Goal: Task Accomplishment & Management: Use online tool/utility

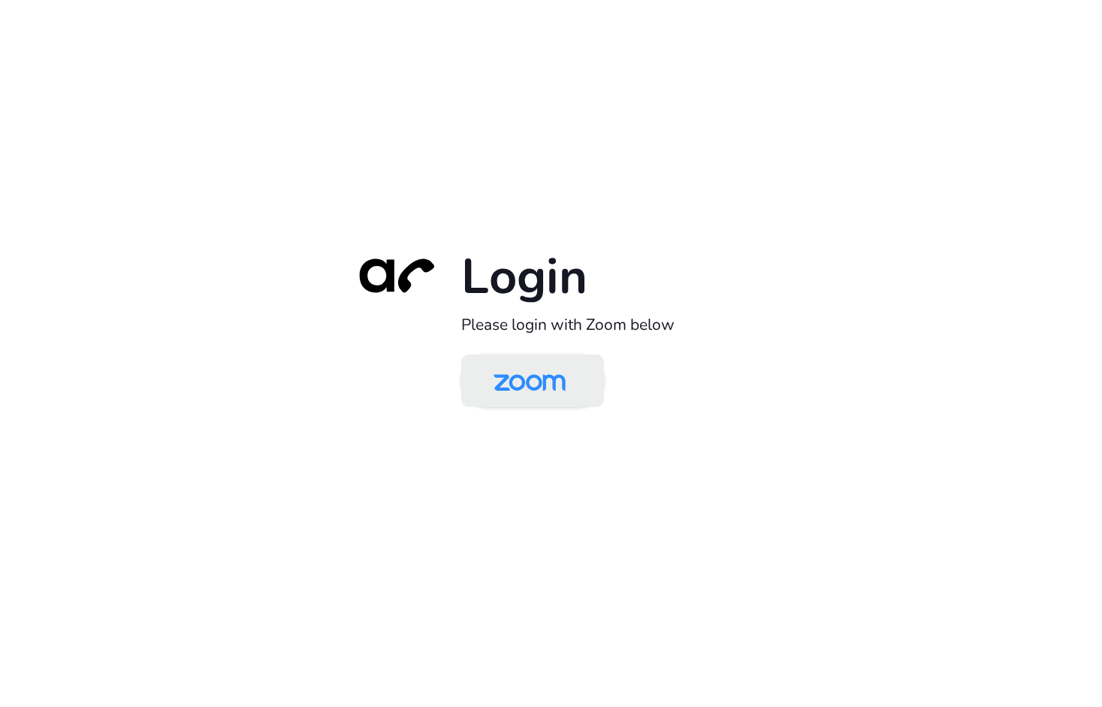
click at [545, 372] on img at bounding box center [530, 382] width 104 height 49
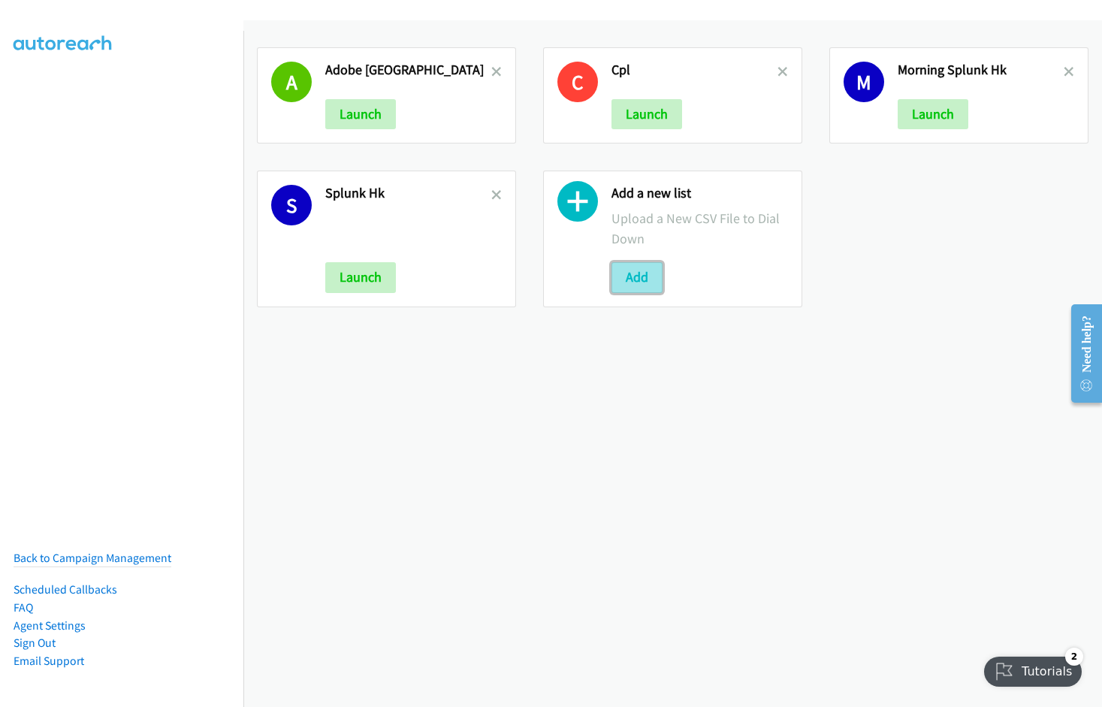
click at [629, 266] on button "Add" at bounding box center [636, 277] width 51 height 30
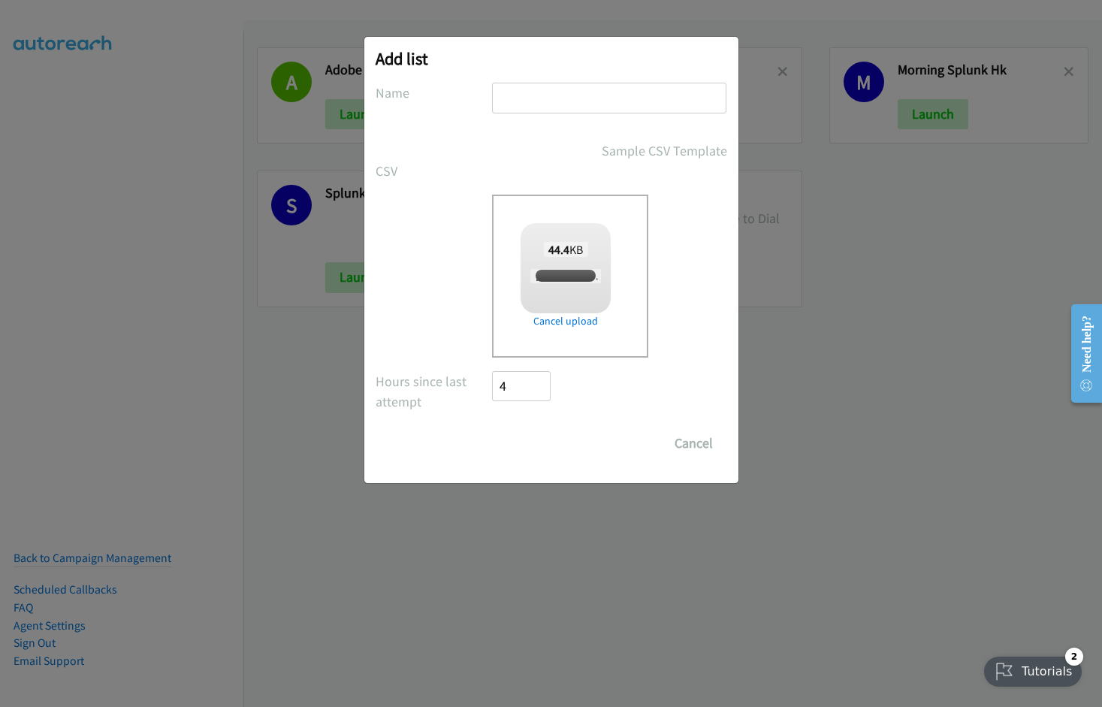
checkbox input "true"
click at [539, 101] on input "text" at bounding box center [609, 98] width 234 height 31
type input "Morning Splunk"
click at [493, 428] on input "Save List" at bounding box center [532, 443] width 79 height 30
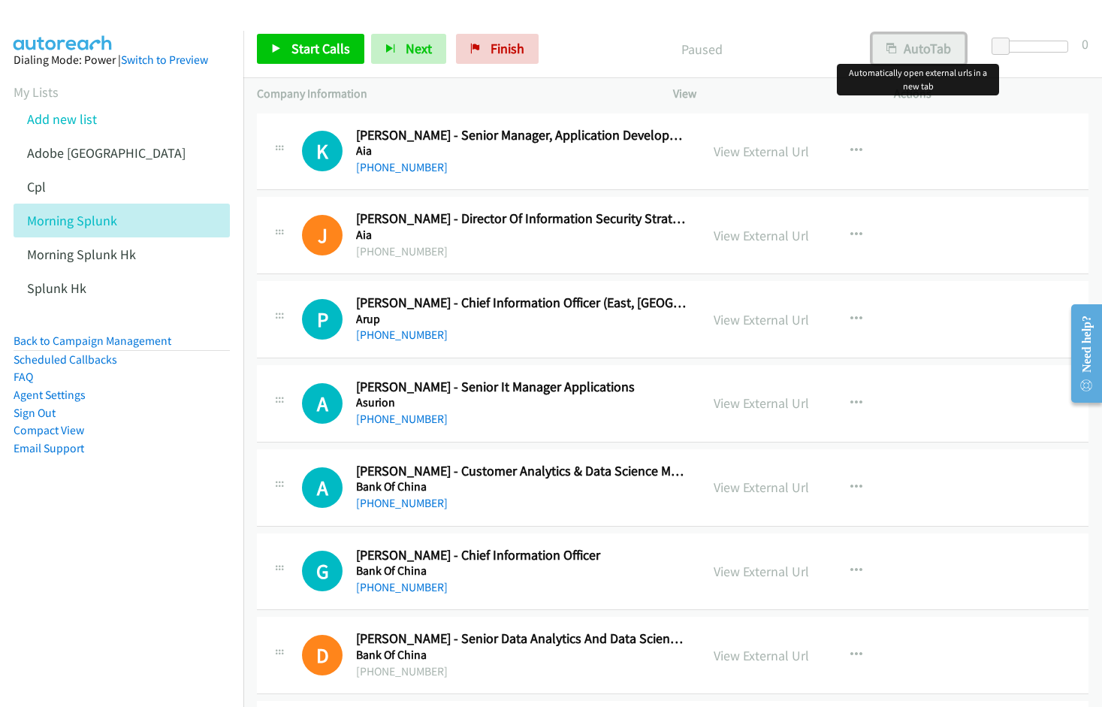
click at [927, 49] on button "AutoTab" at bounding box center [918, 49] width 93 height 30
click at [137, 527] on nav "Dialing Mode: Power | Switch to Preview My Lists Add new list Adobe India Cpl M…" at bounding box center [122, 384] width 244 height 707
click at [756, 153] on link "View External Url" at bounding box center [761, 151] width 95 height 17
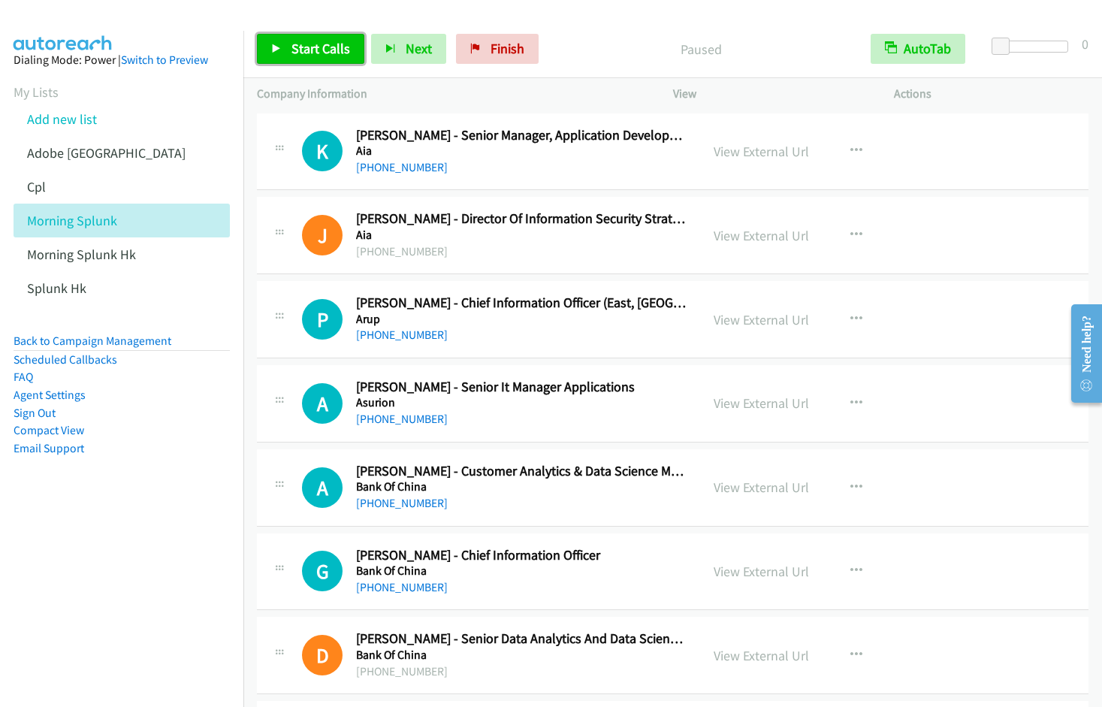
click at [299, 49] on span "Start Calls" at bounding box center [320, 48] width 59 height 17
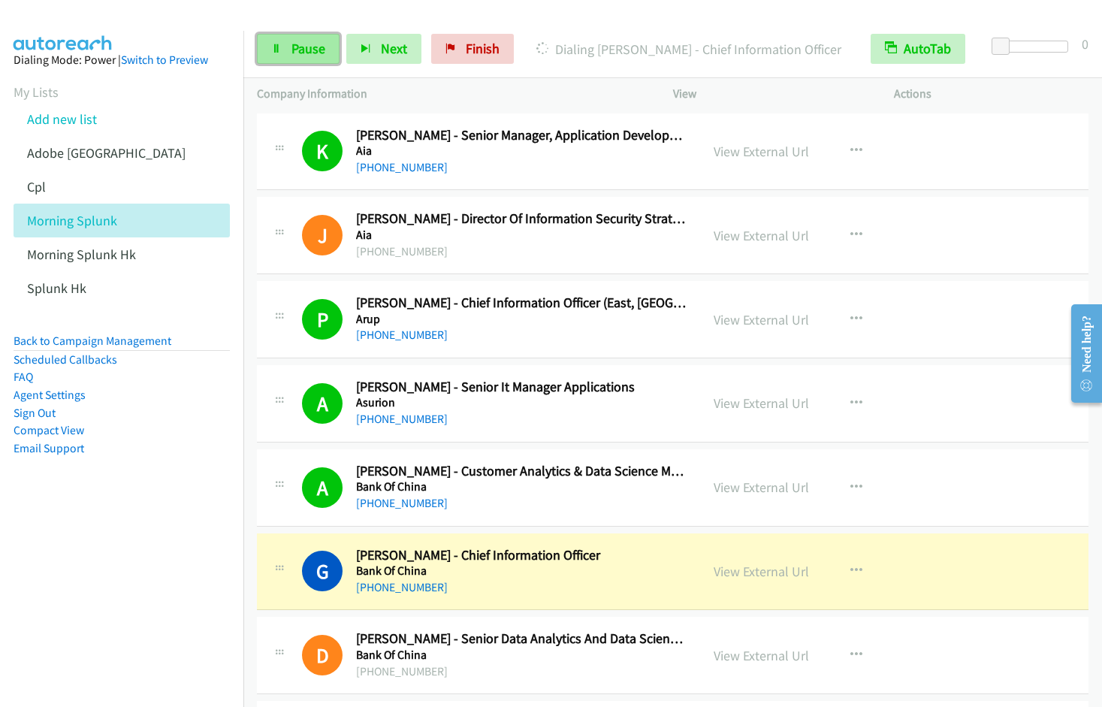
click at [313, 45] on span "Pause" at bounding box center [308, 48] width 34 height 17
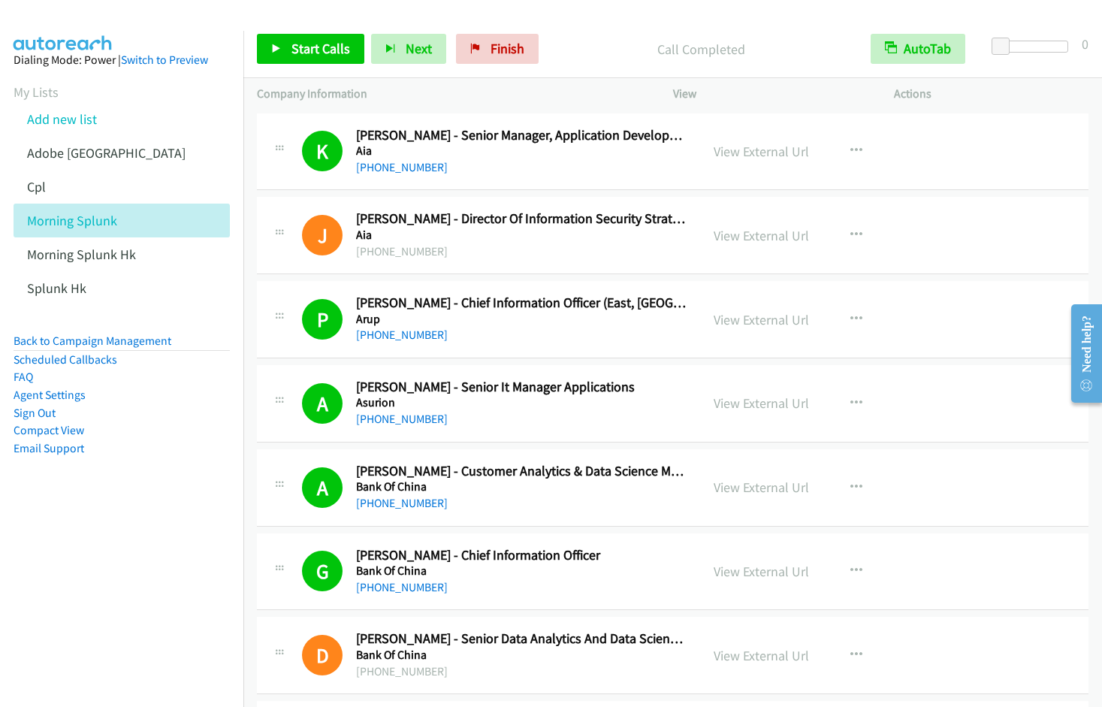
scroll to position [512, 0]
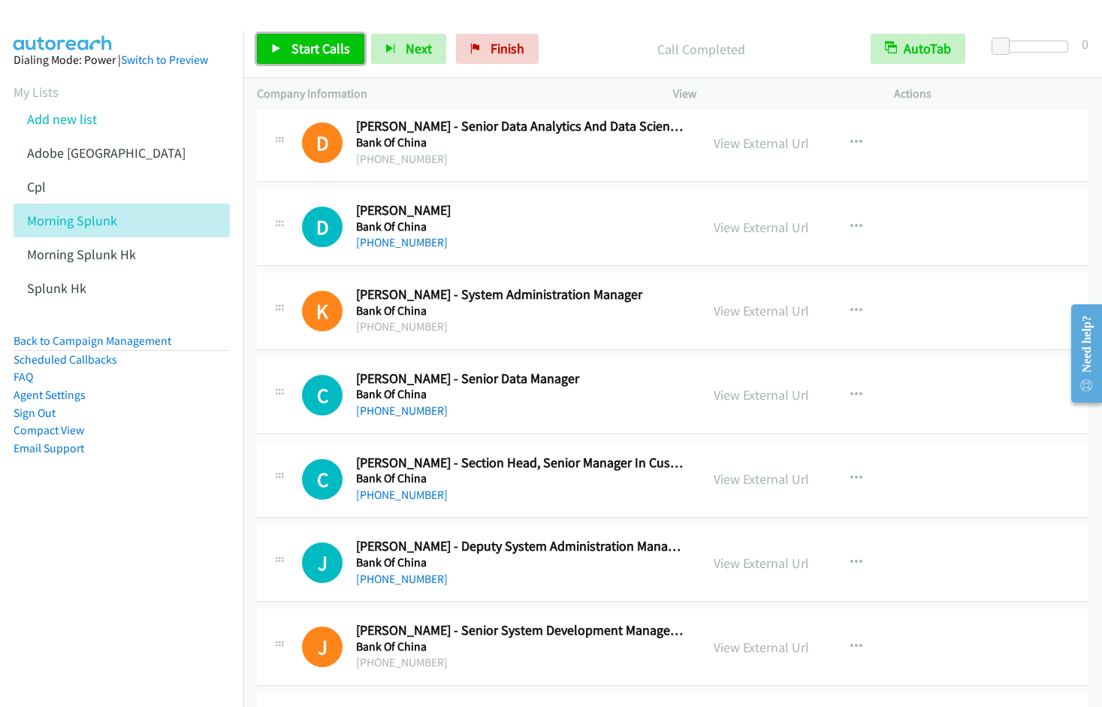
drag, startPoint x: 302, startPoint y: 45, endPoint x: 397, endPoint y: 18, distance: 99.2
click at [302, 45] on span "Start Calls" at bounding box center [320, 48] width 59 height 17
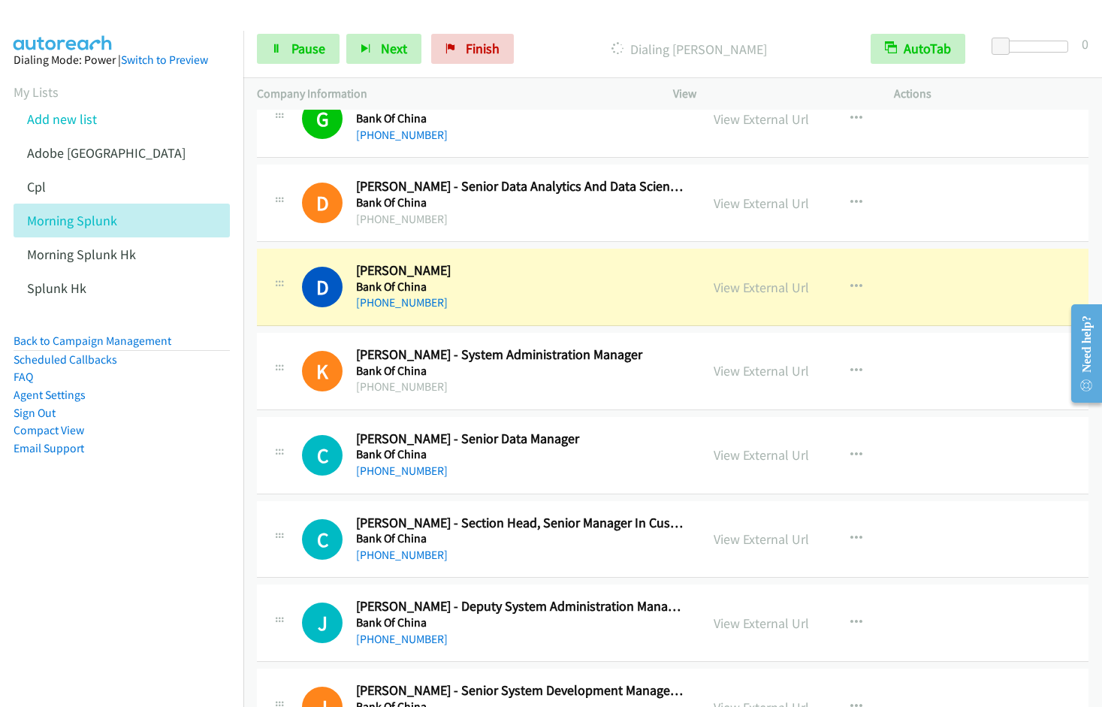
scroll to position [380, 0]
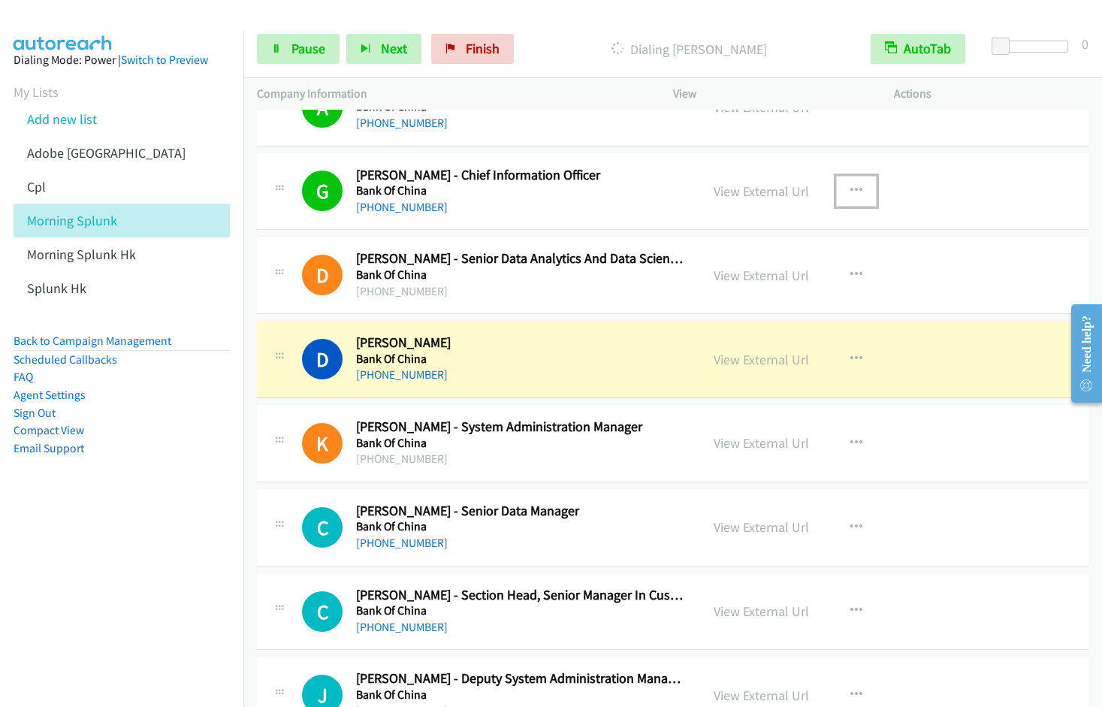
click at [850, 192] on icon "button" at bounding box center [856, 191] width 12 height 12
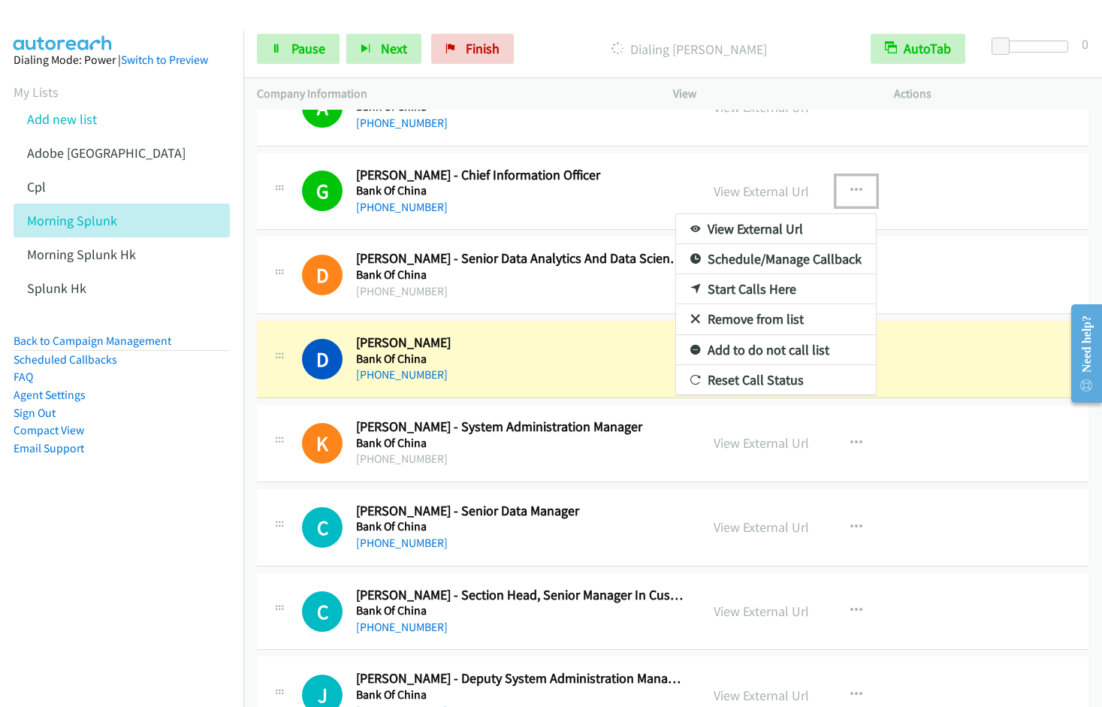
click at [775, 322] on link "Remove from list" at bounding box center [776, 319] width 200 height 30
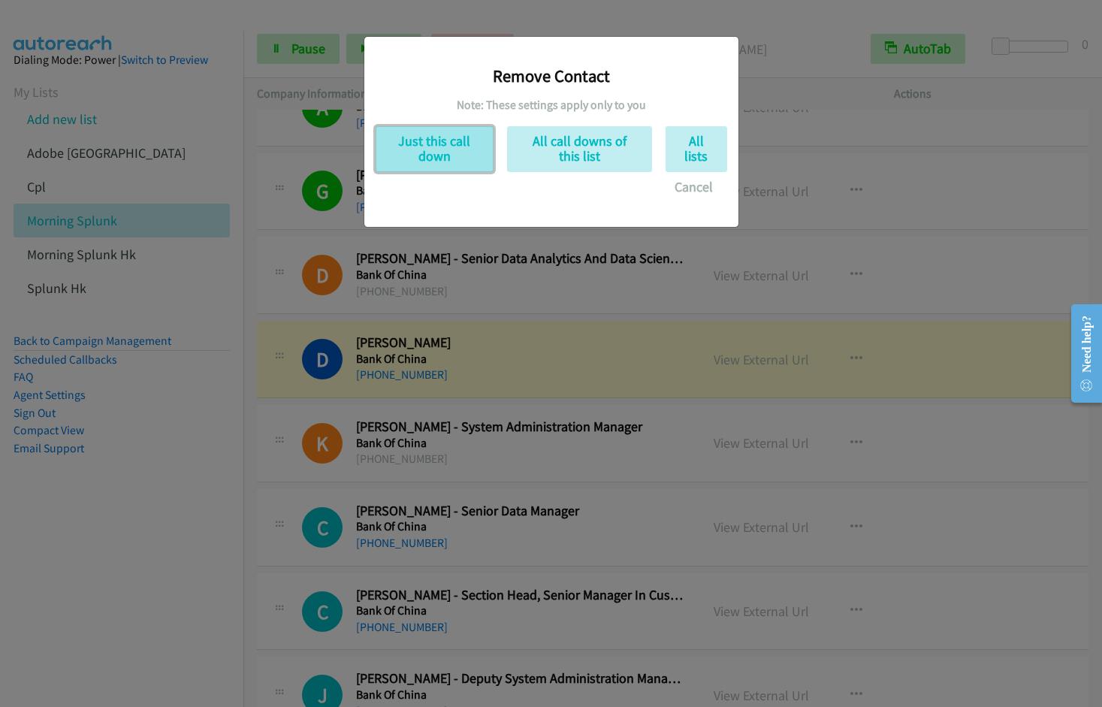
click at [424, 148] on button "Just this call down" at bounding box center [435, 149] width 118 height 46
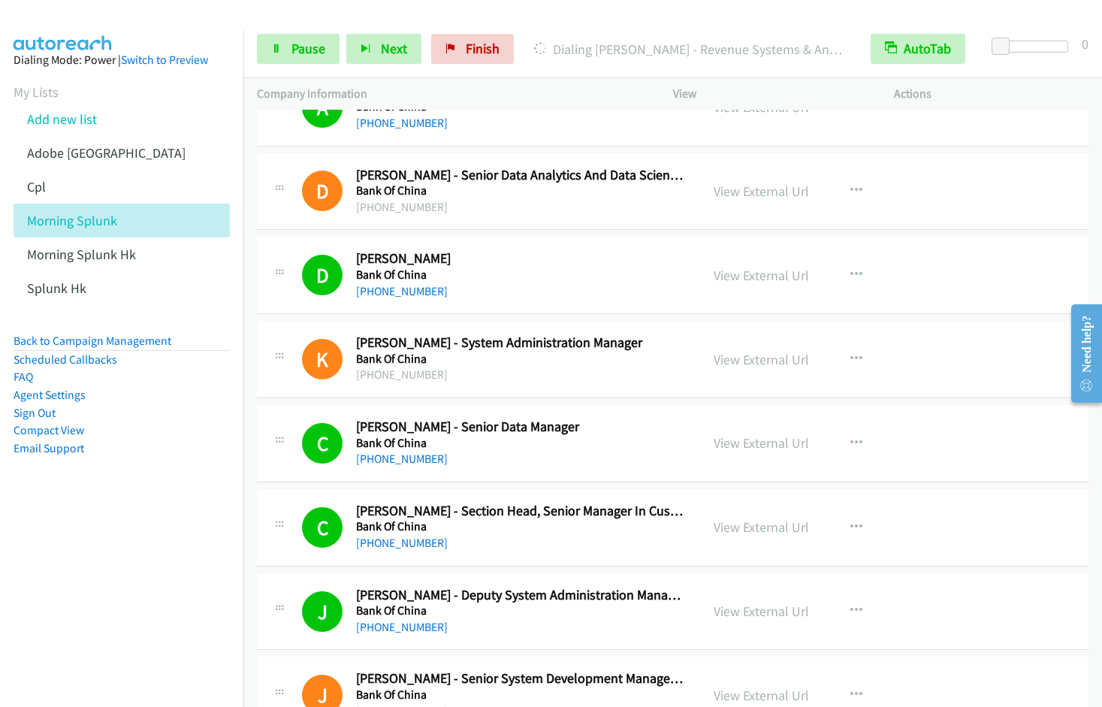
scroll to position [892, 0]
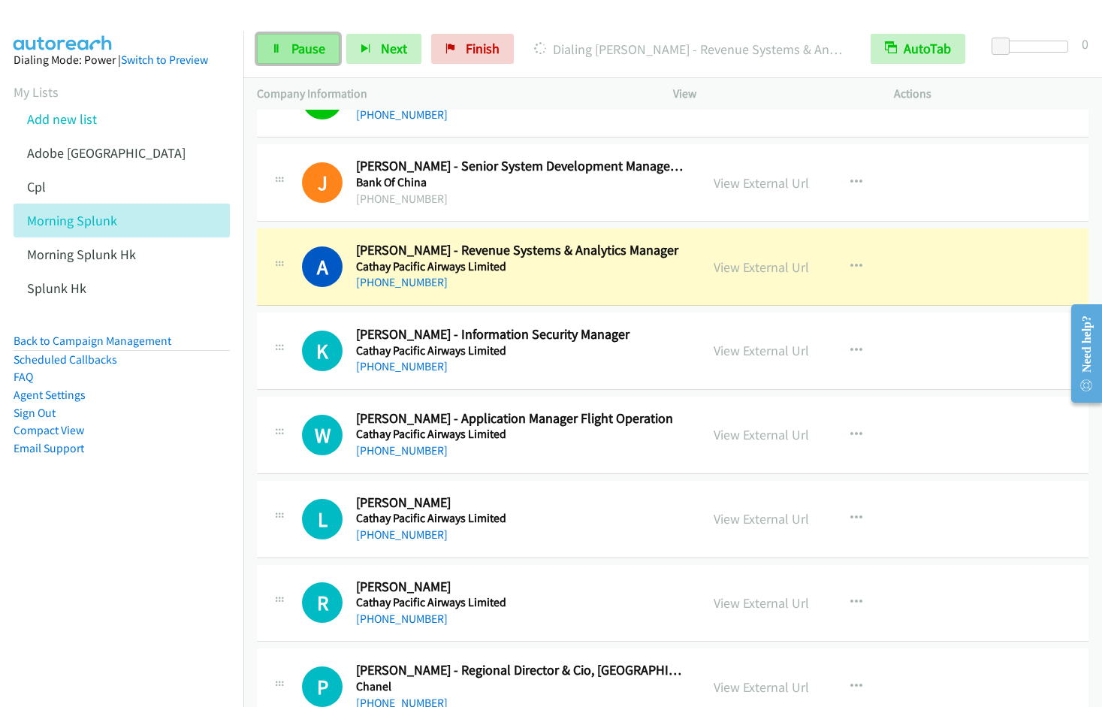
drag, startPoint x: 299, startPoint y: 45, endPoint x: 317, endPoint y: 34, distance: 21.3
click at [299, 45] on span "Pause" at bounding box center [308, 48] width 34 height 17
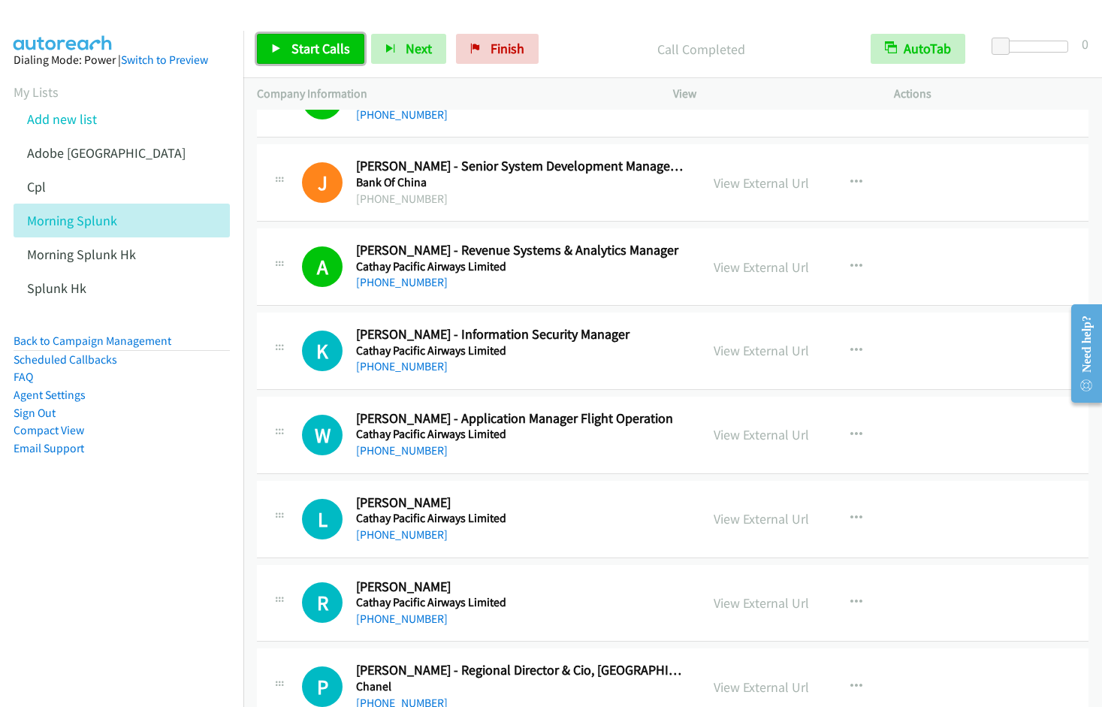
click at [320, 52] on span "Start Calls" at bounding box center [320, 48] width 59 height 17
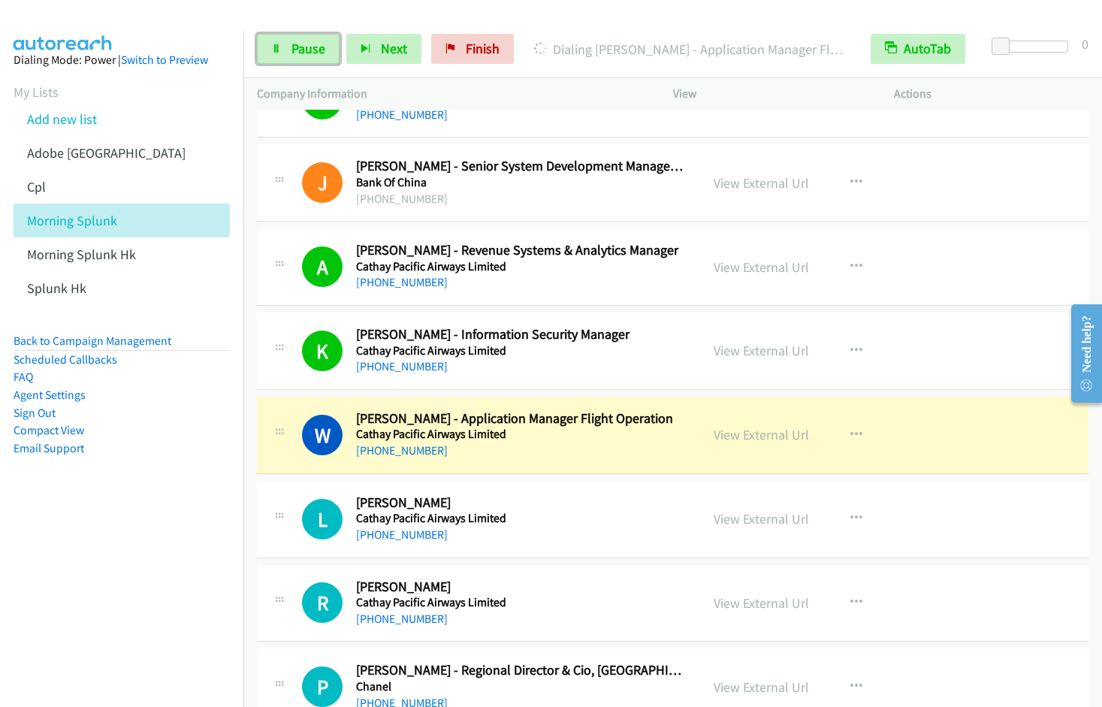
drag, startPoint x: 288, startPoint y: 57, endPoint x: 412, endPoint y: 5, distance: 135.0
click at [290, 57] on link "Pause" at bounding box center [298, 49] width 83 height 30
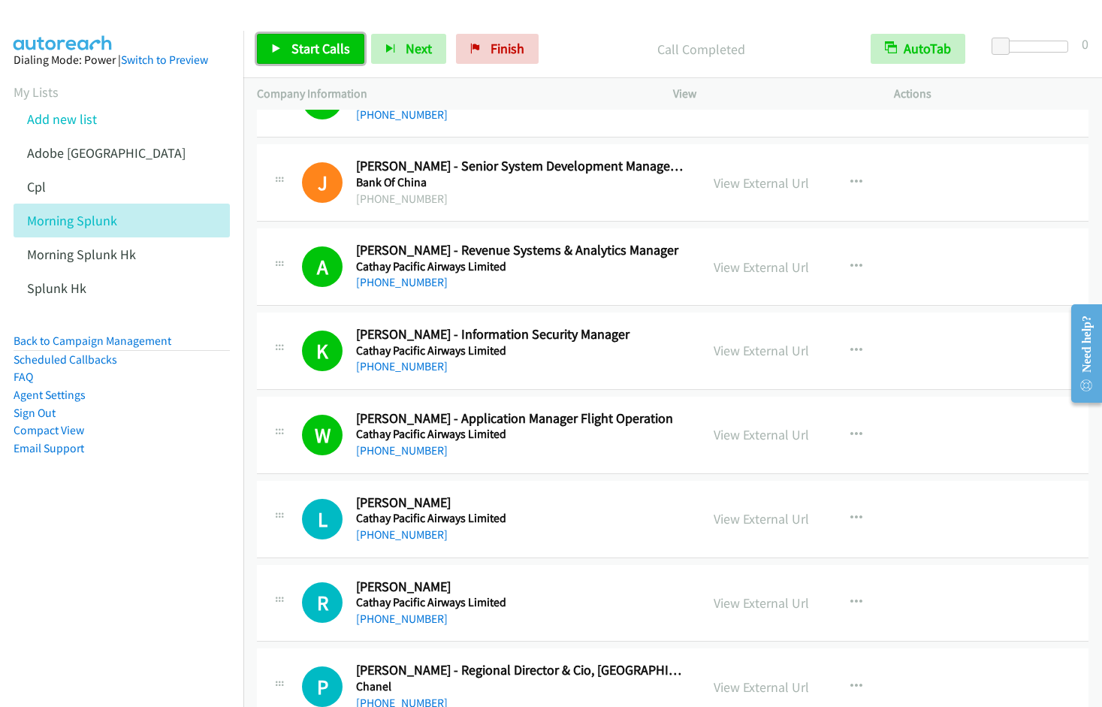
click at [299, 53] on span "Start Calls" at bounding box center [320, 48] width 59 height 17
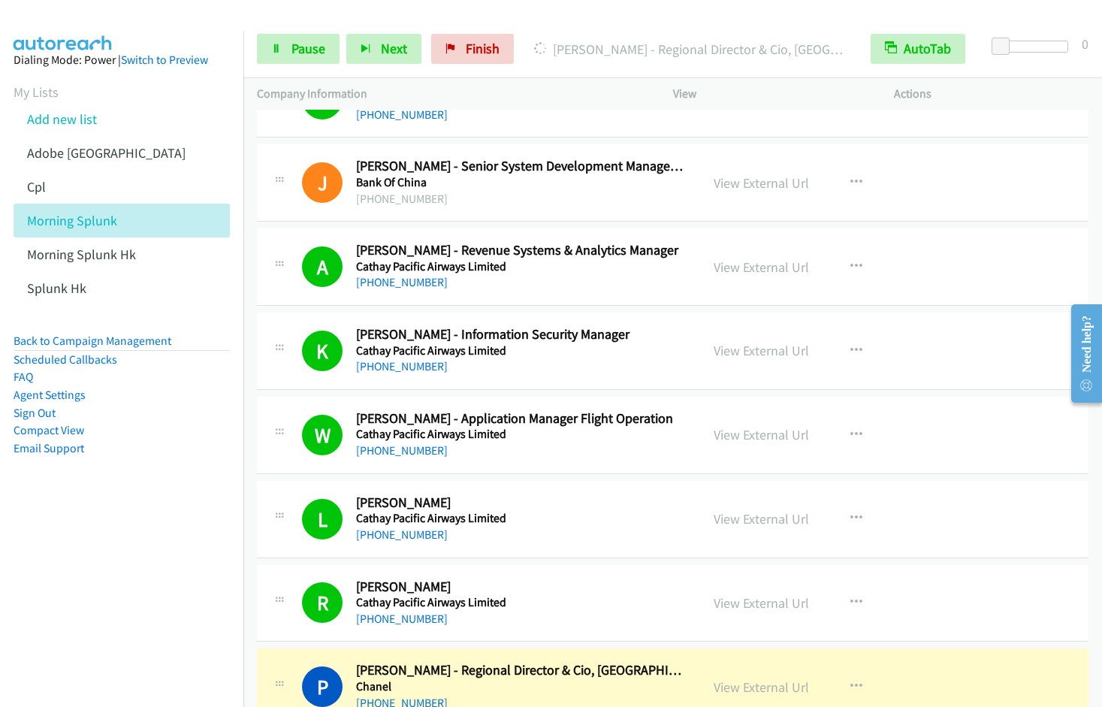
click at [628, 15] on div at bounding box center [544, 29] width 1088 height 58
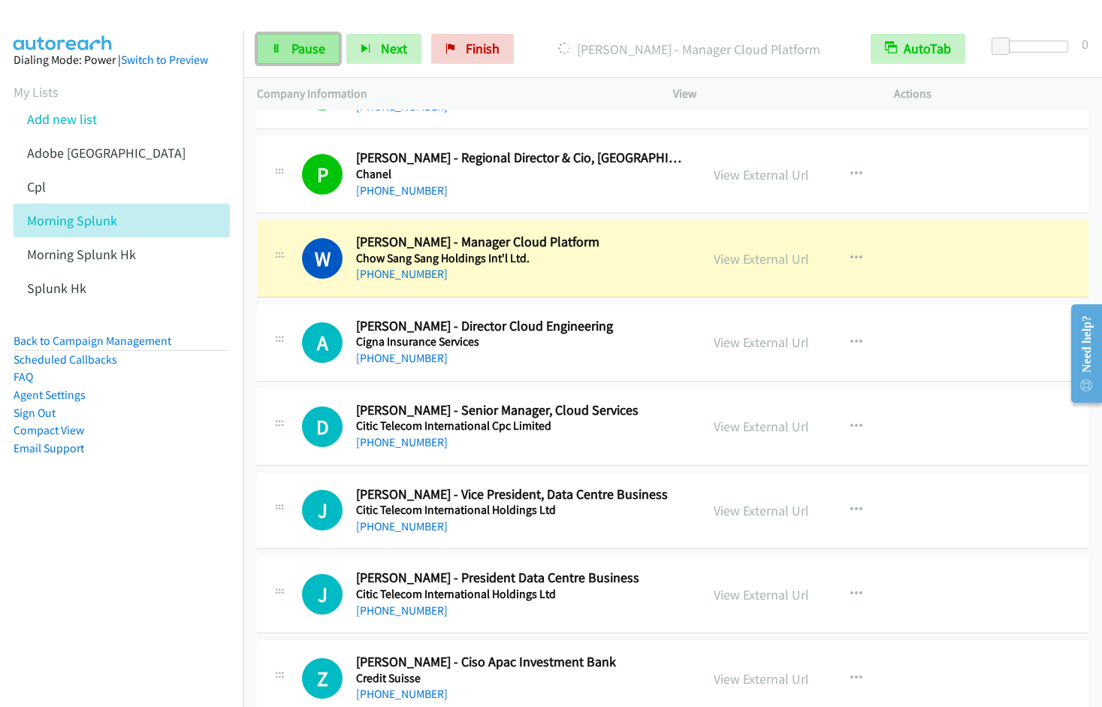
drag, startPoint x: 306, startPoint y: 56, endPoint x: 331, endPoint y: 50, distance: 25.5
click at [306, 56] on span "Pause" at bounding box center [308, 48] width 34 height 17
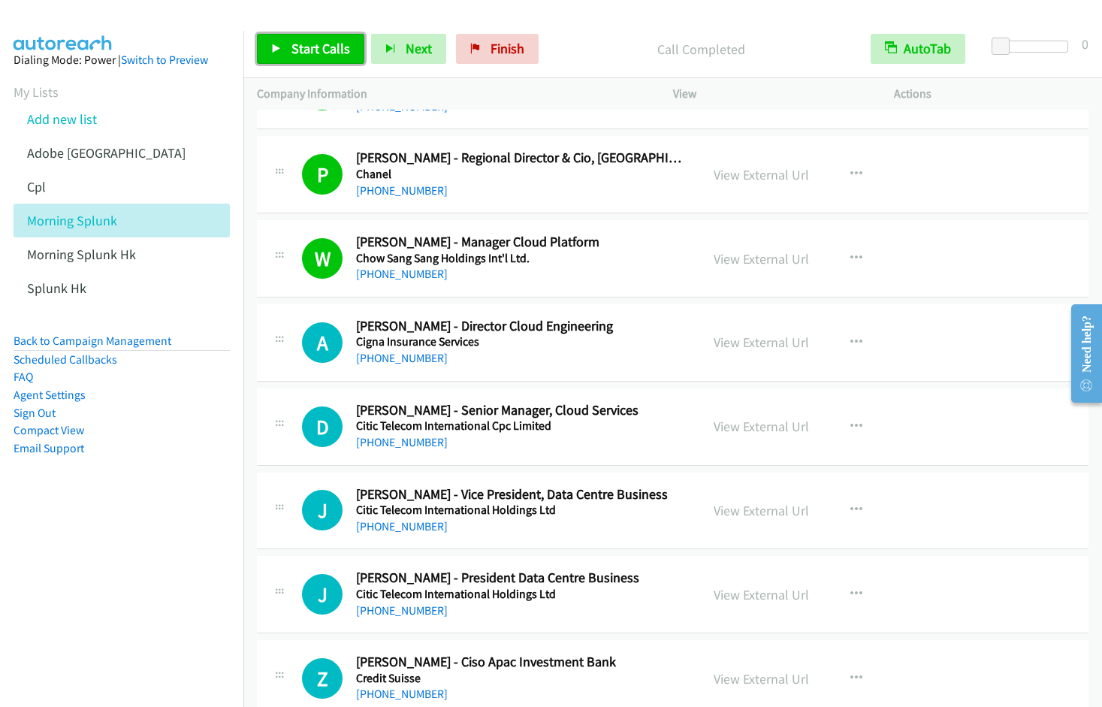
click at [300, 53] on span "Start Calls" at bounding box center [320, 48] width 59 height 17
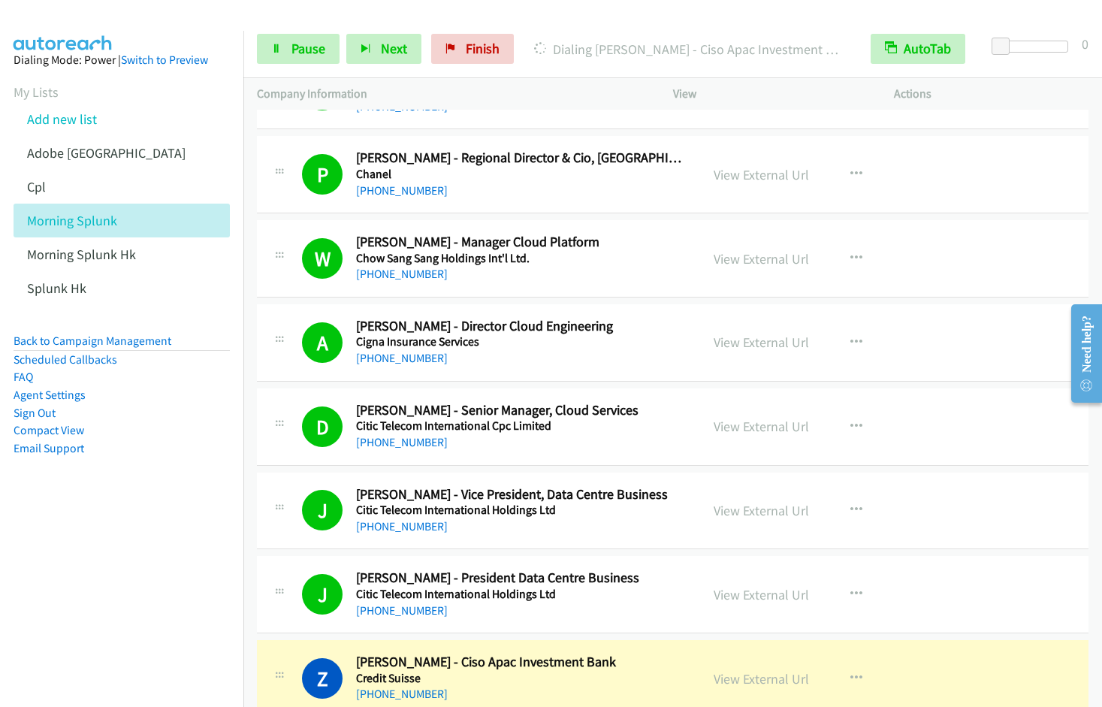
scroll to position [1917, 0]
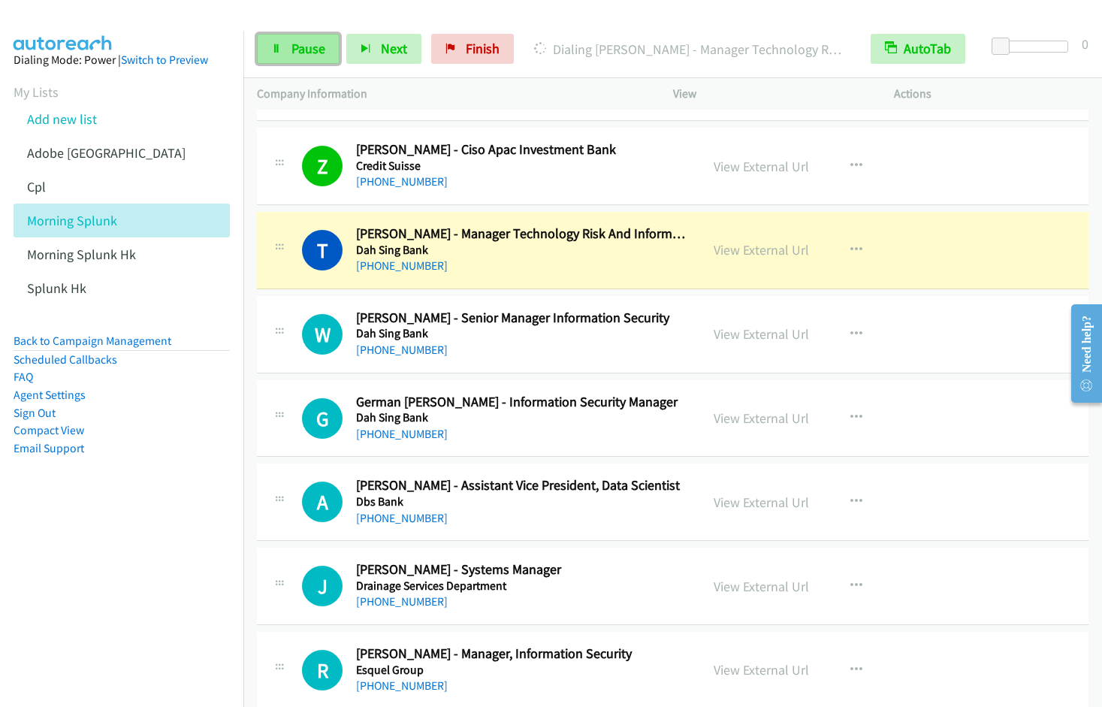
click at [318, 48] on span "Pause" at bounding box center [308, 48] width 34 height 17
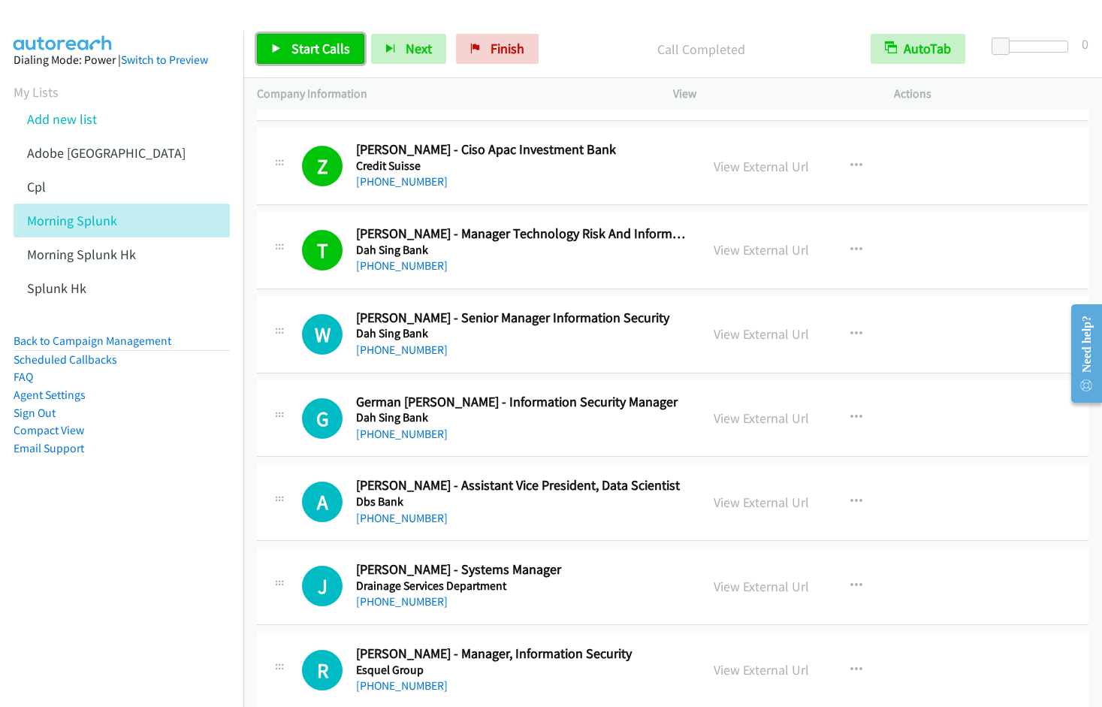
click at [319, 41] on span "Start Calls" at bounding box center [320, 48] width 59 height 17
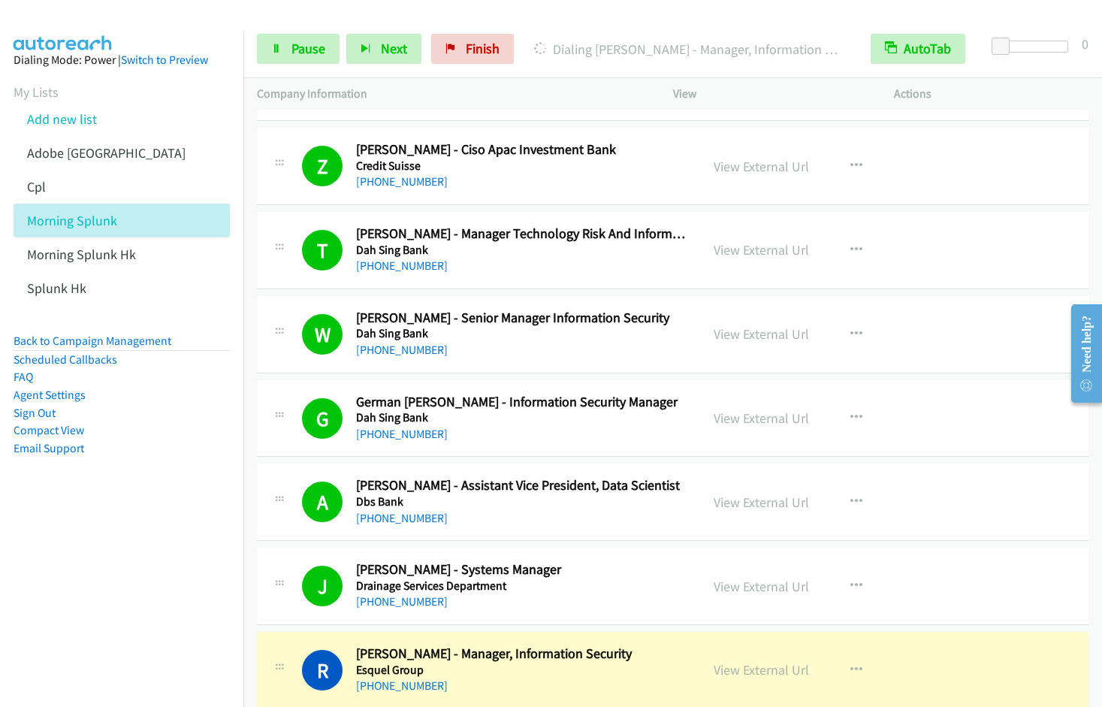
scroll to position [2429, 0]
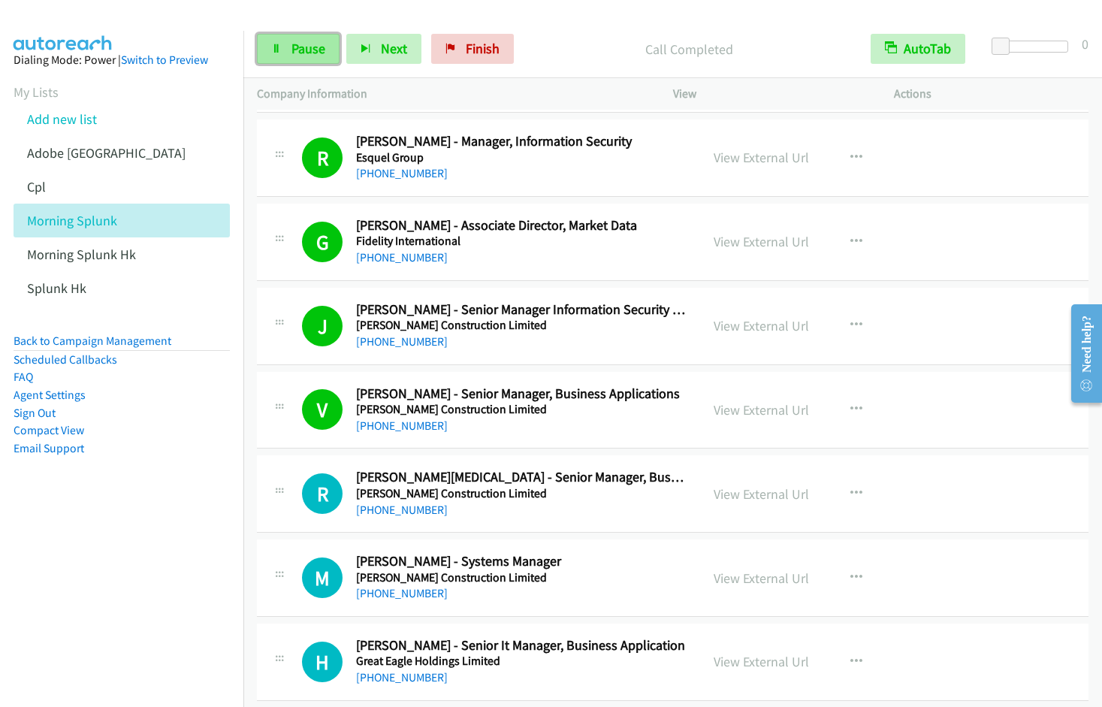
drag, startPoint x: 303, startPoint y: 50, endPoint x: 323, endPoint y: 41, distance: 21.5
click at [303, 51] on span "Pause" at bounding box center [308, 48] width 34 height 17
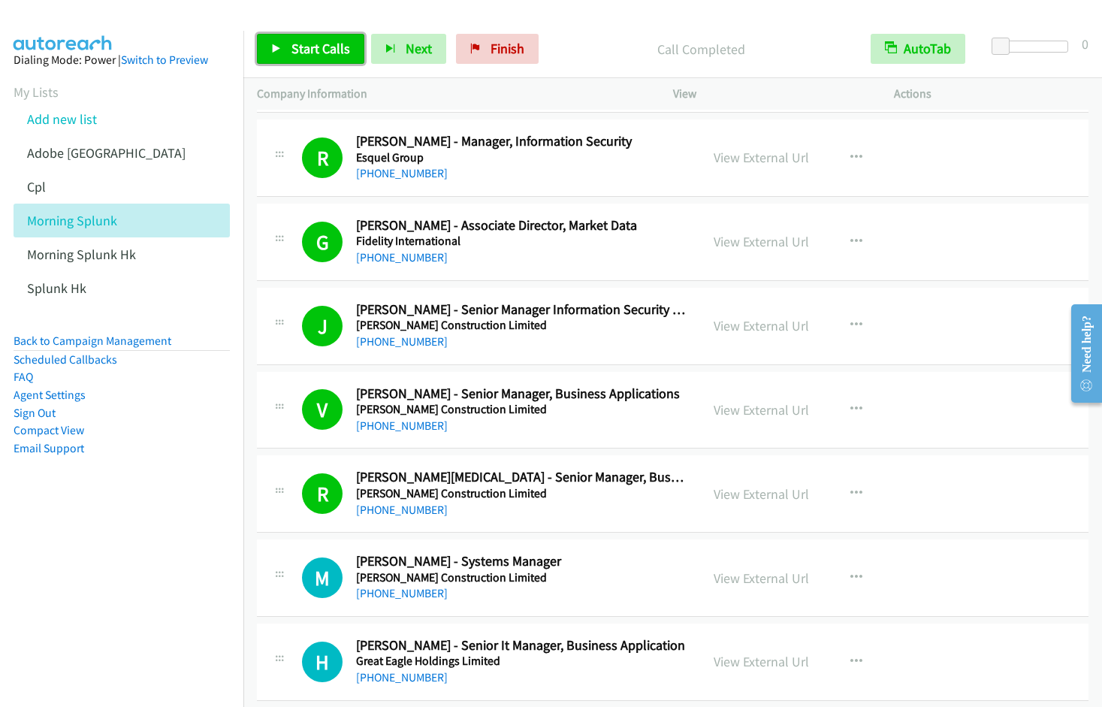
click at [309, 51] on span "Start Calls" at bounding box center [320, 48] width 59 height 17
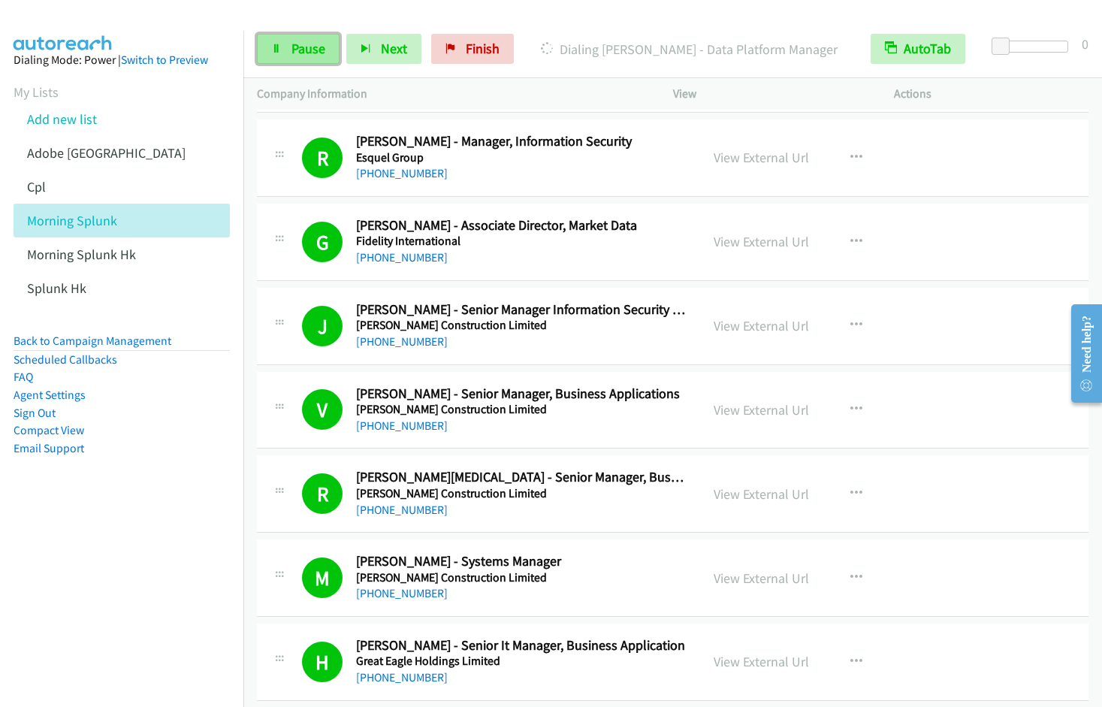
click at [302, 51] on span "Pause" at bounding box center [308, 48] width 34 height 17
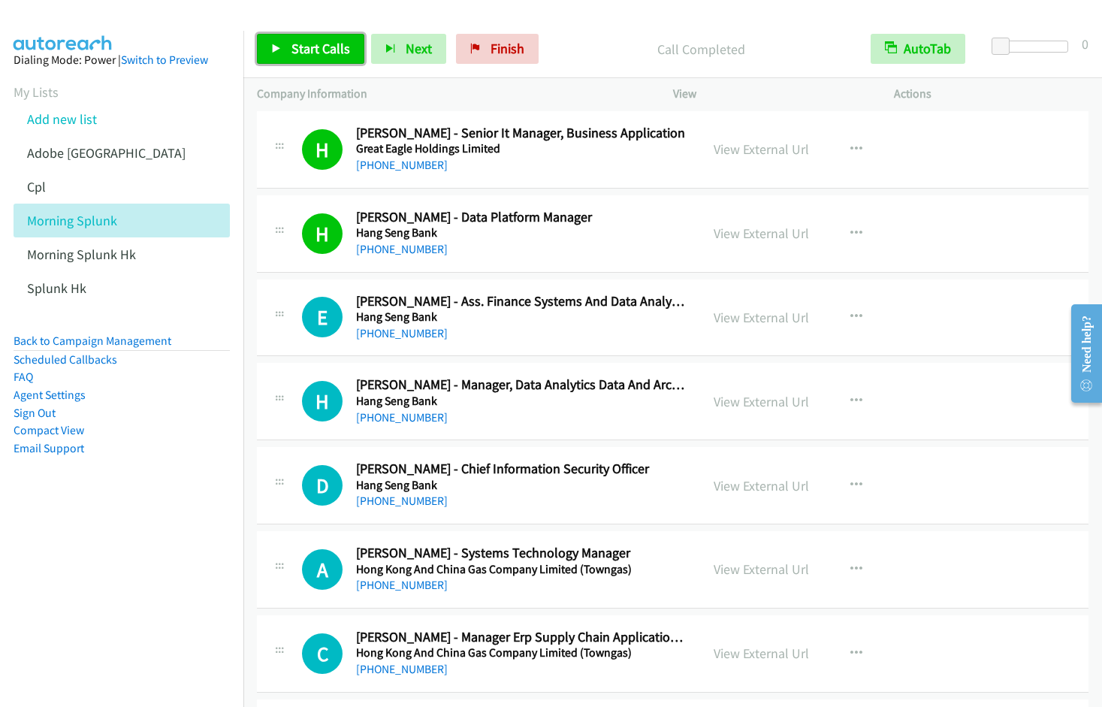
click at [295, 45] on span "Start Calls" at bounding box center [320, 48] width 59 height 17
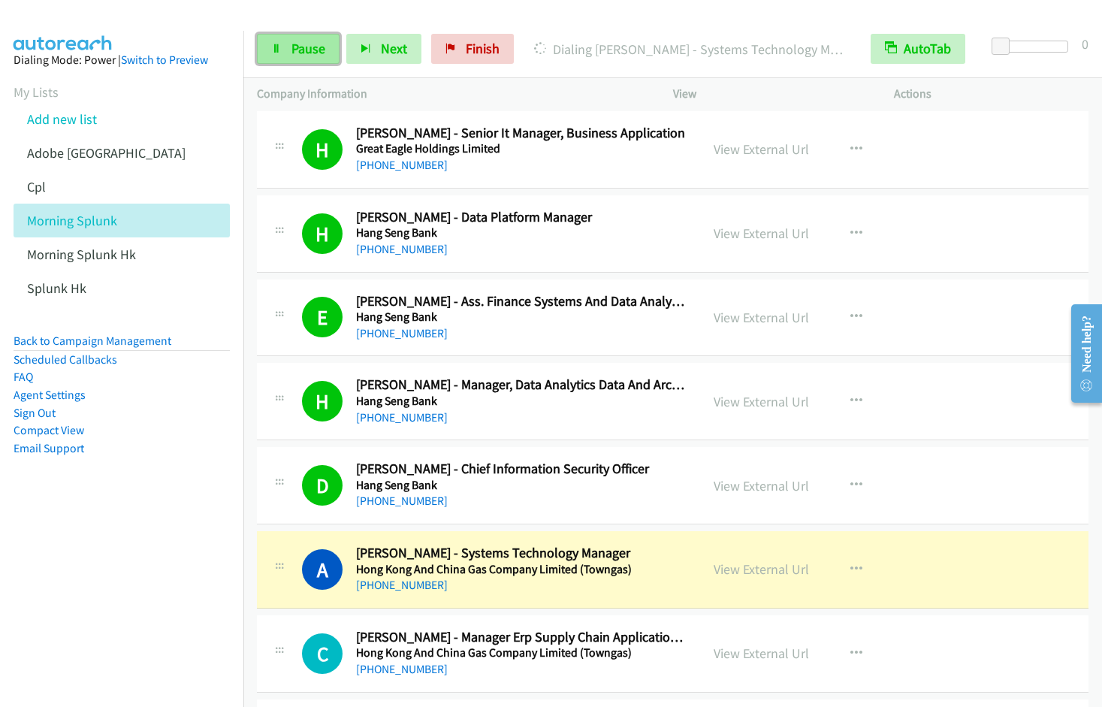
click at [312, 44] on span "Pause" at bounding box center [308, 48] width 34 height 17
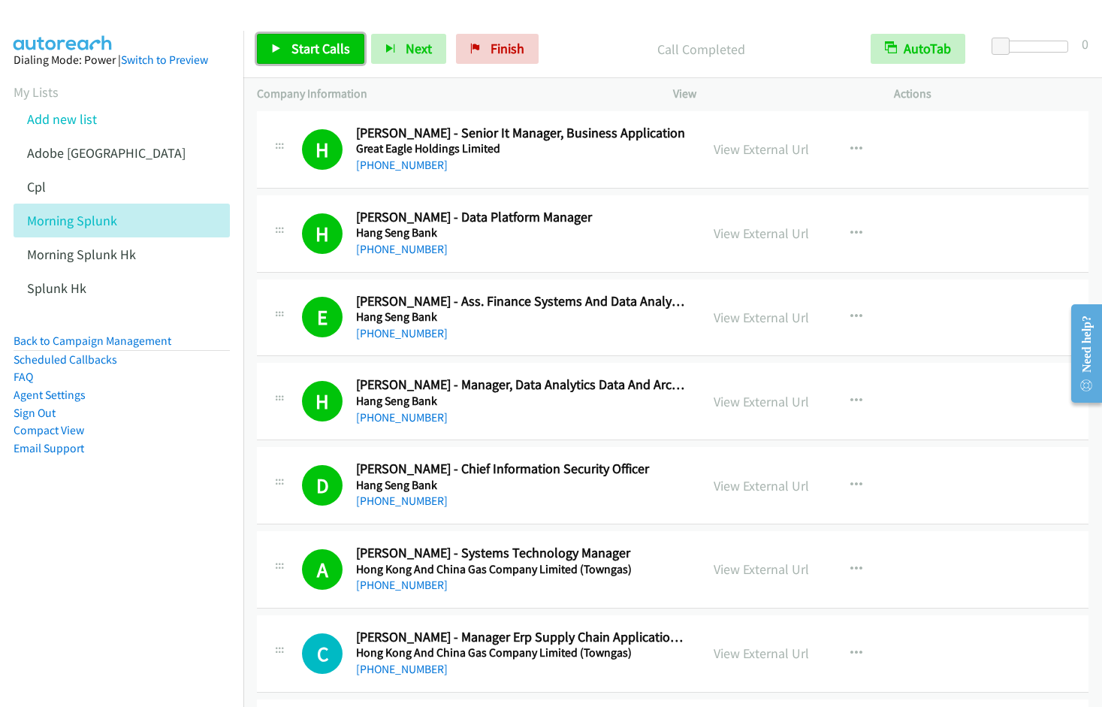
click at [310, 58] on link "Start Calls" at bounding box center [310, 49] width 107 height 30
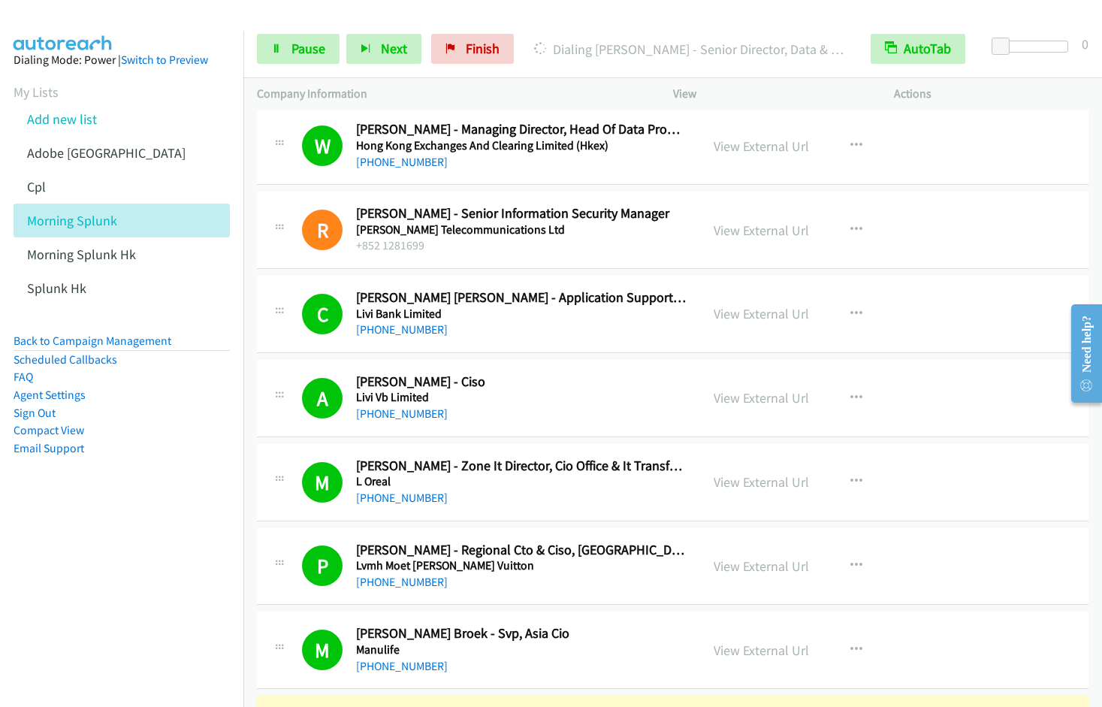
scroll to position [5473, 0]
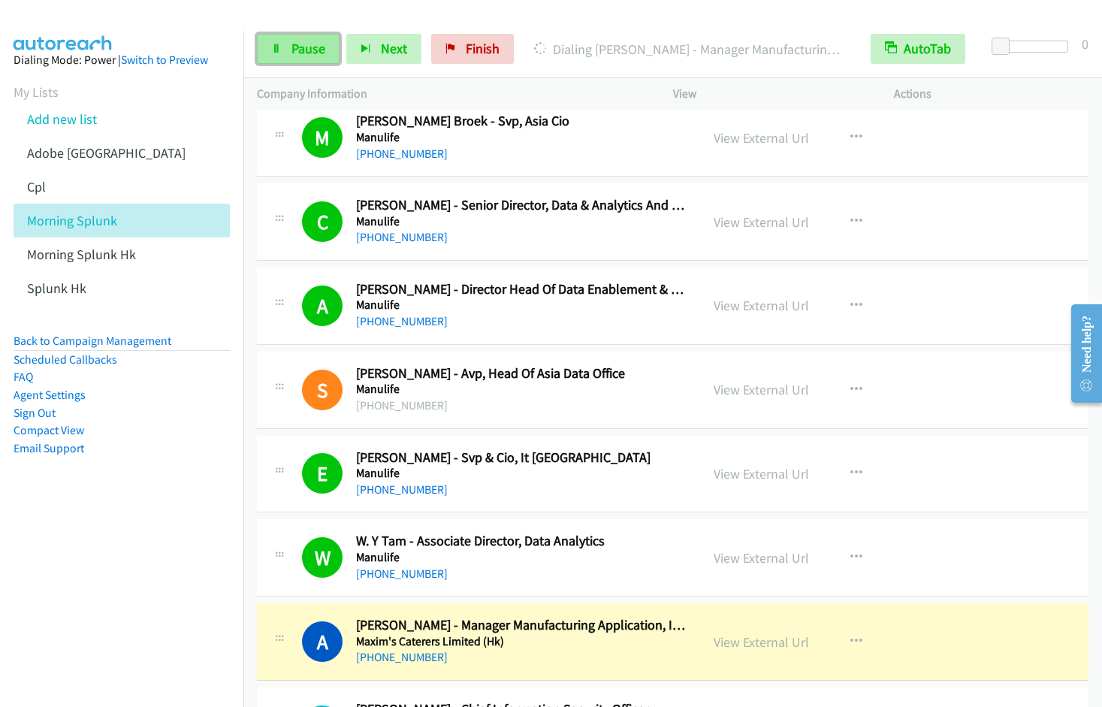
click at [313, 44] on span "Pause" at bounding box center [308, 48] width 34 height 17
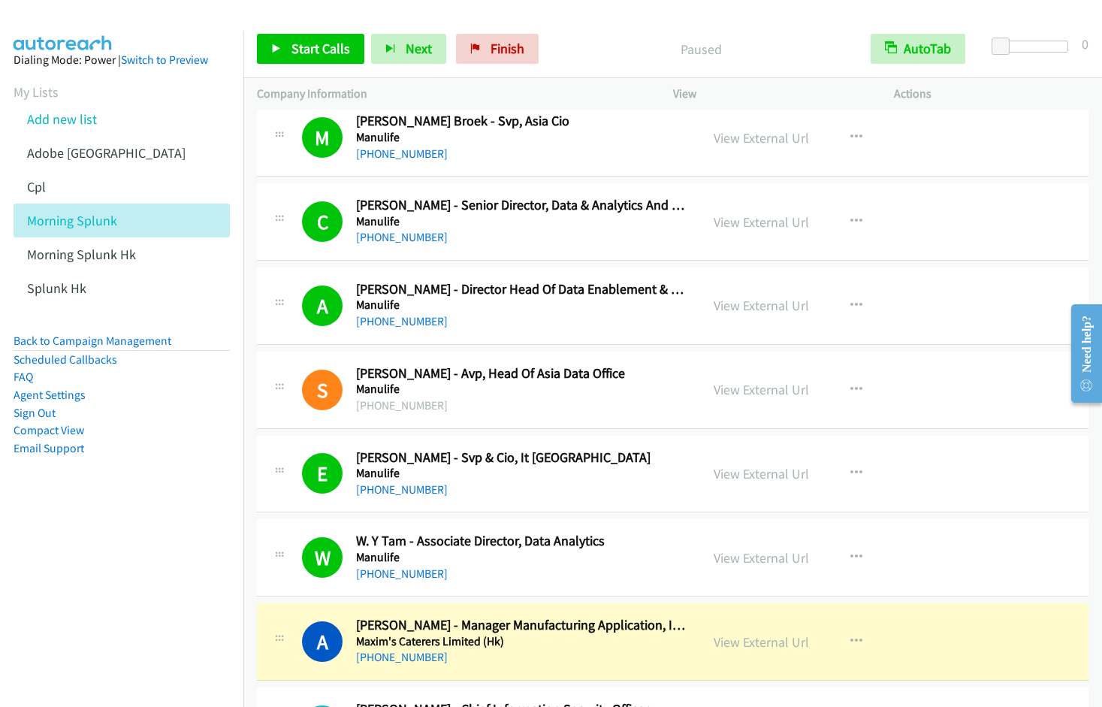
scroll to position [5986, 0]
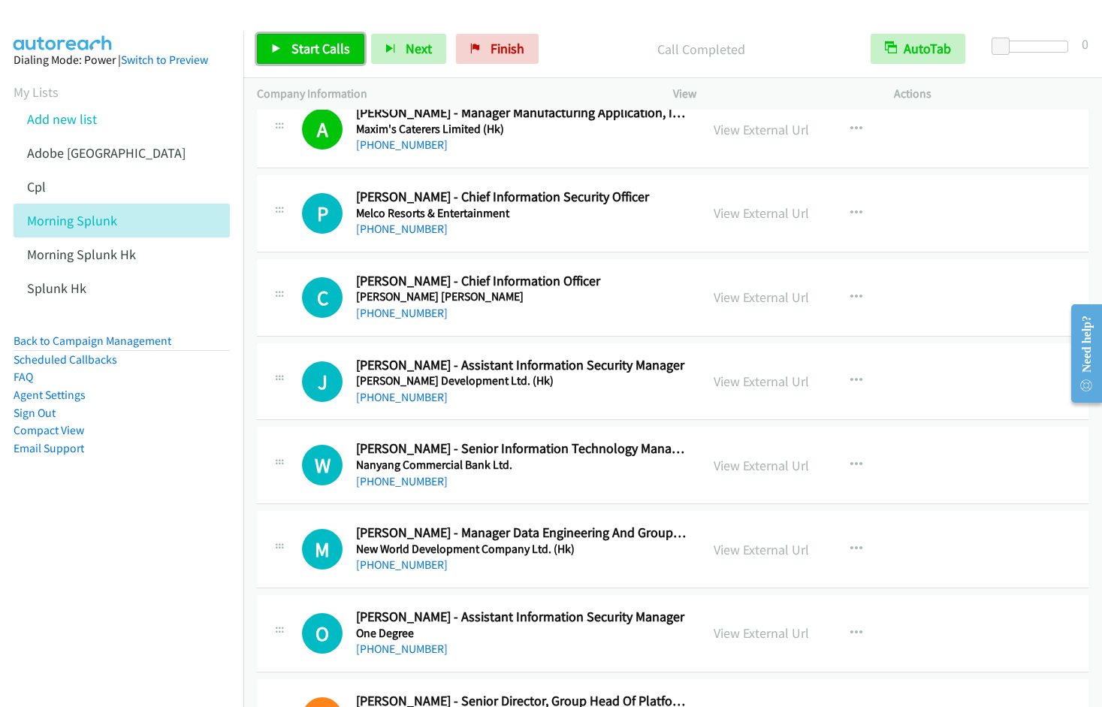
click at [279, 49] on icon at bounding box center [276, 49] width 11 height 11
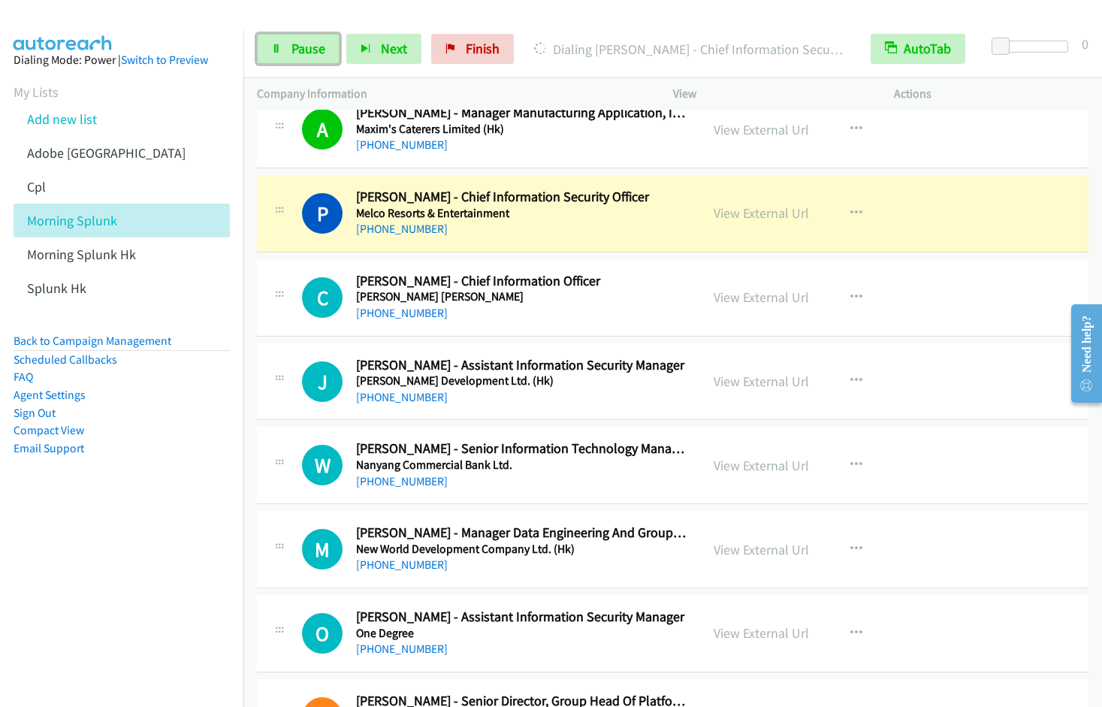
drag, startPoint x: 293, startPoint y: 43, endPoint x: 373, endPoint y: 18, distance: 84.1
click at [293, 44] on span "Pause" at bounding box center [308, 48] width 34 height 17
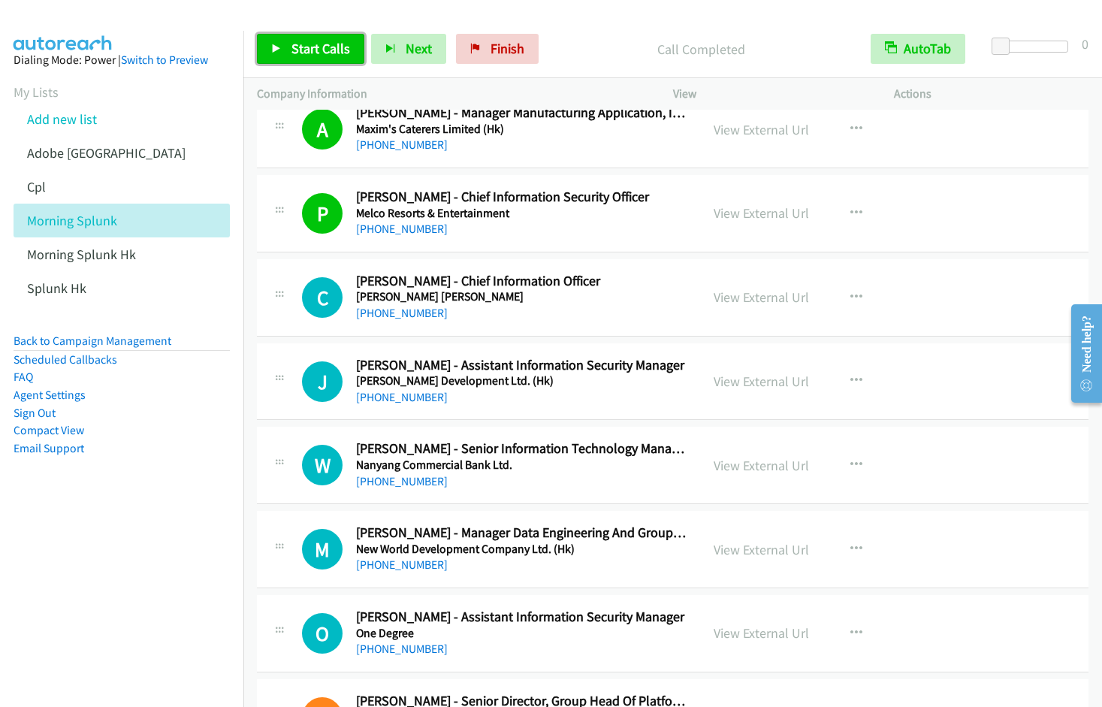
click at [330, 58] on link "Start Calls" at bounding box center [310, 49] width 107 height 30
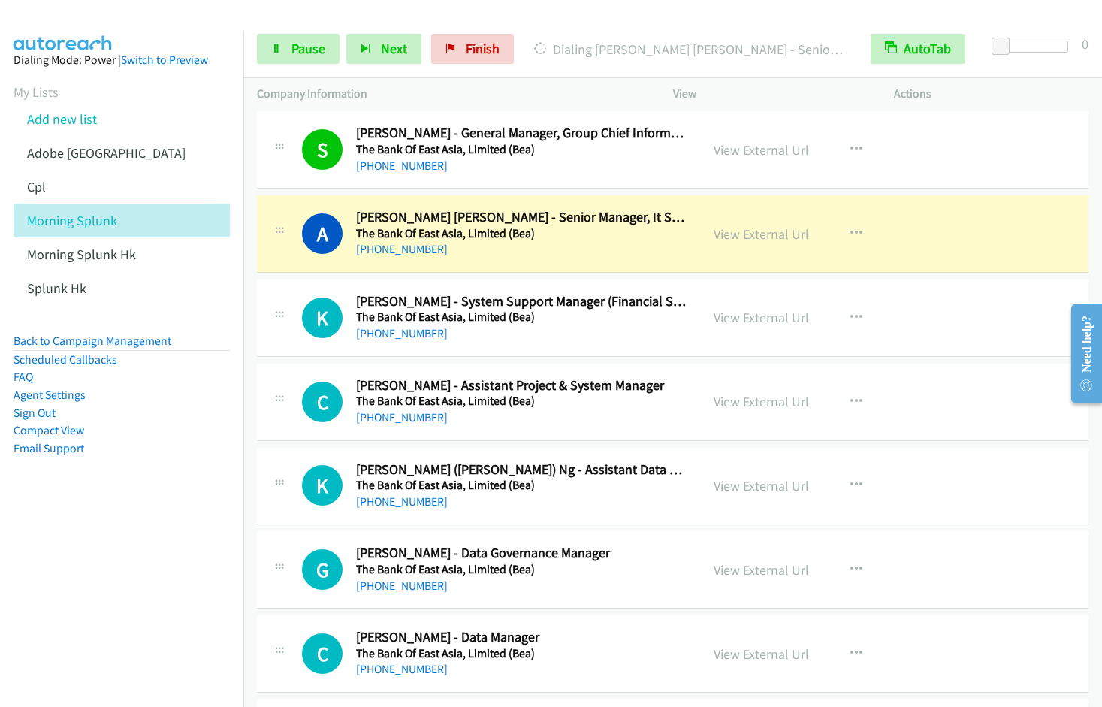
scroll to position [8181, 0]
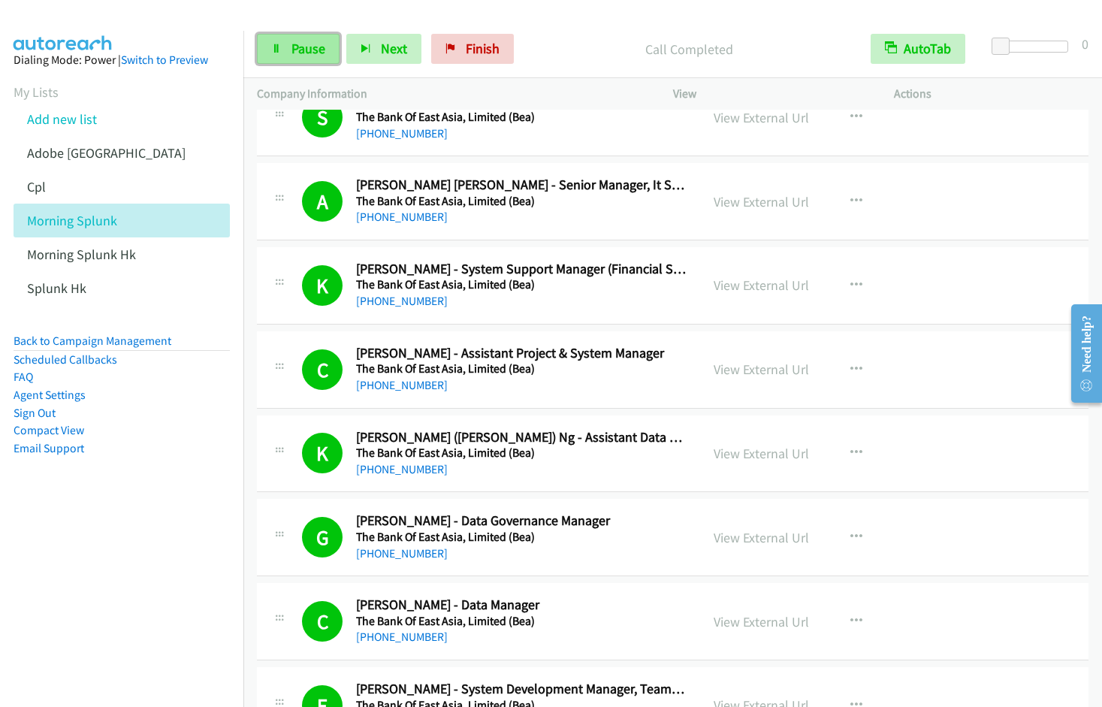
click at [286, 57] on link "Pause" at bounding box center [298, 49] width 83 height 30
drag, startPoint x: 300, startPoint y: 54, endPoint x: 501, endPoint y: 167, distance: 230.7
click at [300, 54] on span "Start Calls" at bounding box center [320, 48] width 59 height 17
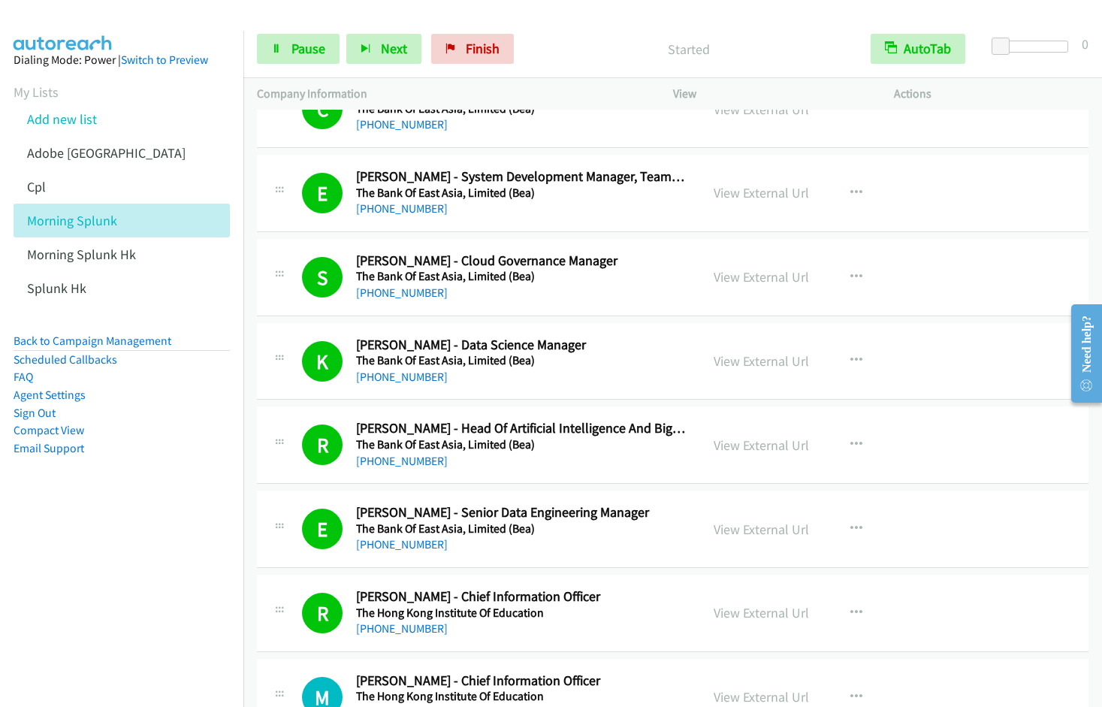
scroll to position [9206, 0]
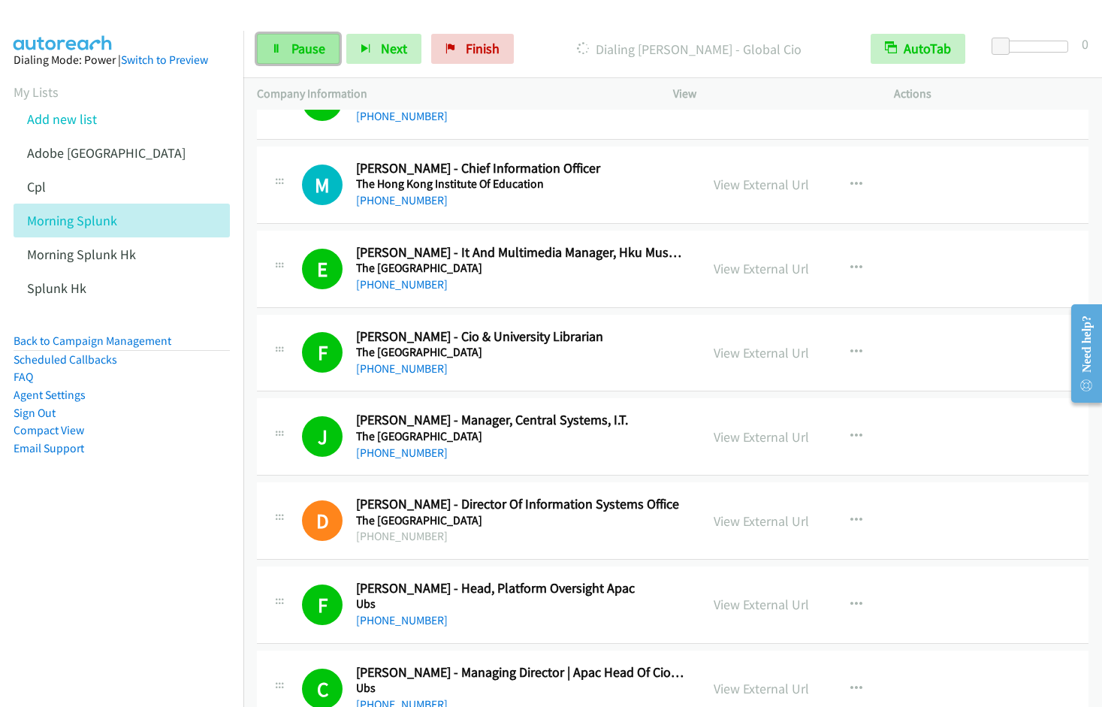
click at [276, 50] on icon at bounding box center [276, 49] width 11 height 11
click at [284, 51] on link "Start Calls" at bounding box center [310, 49] width 107 height 30
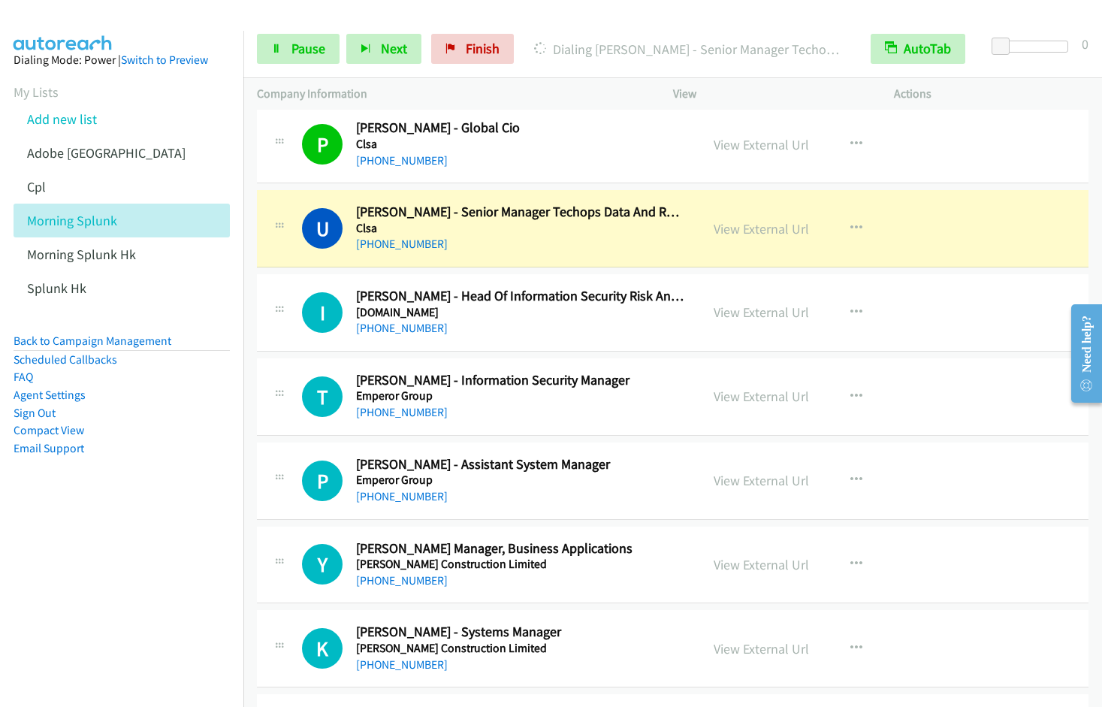
scroll to position [11754, 0]
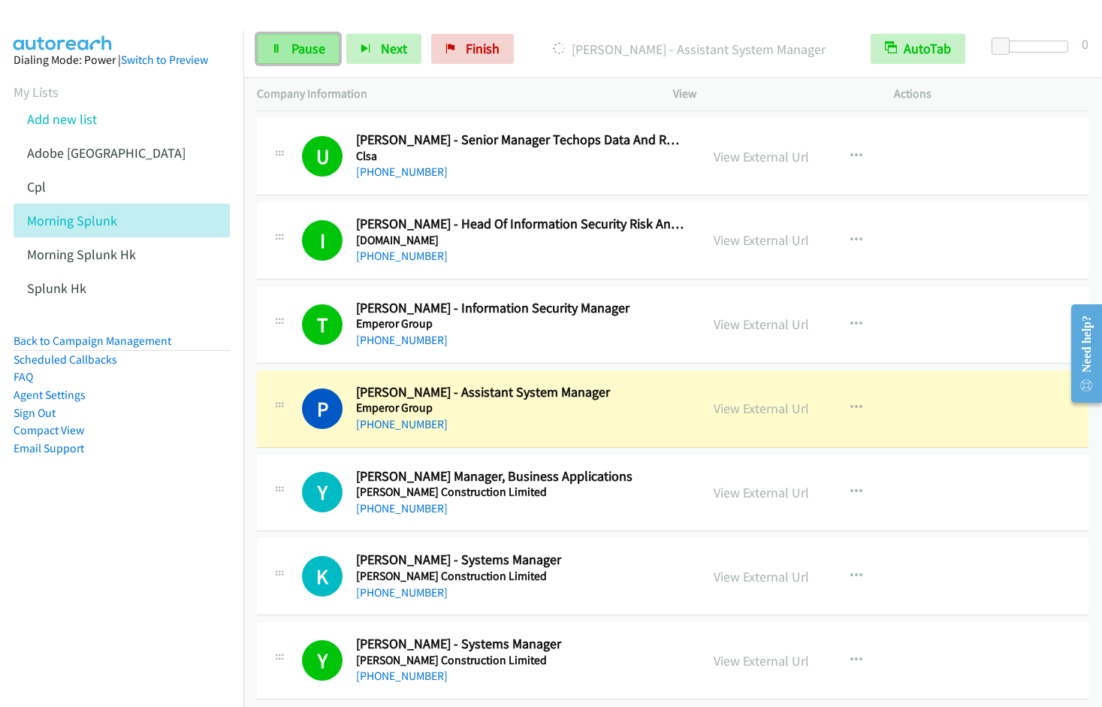
drag, startPoint x: 281, startPoint y: 55, endPoint x: 293, endPoint y: 52, distance: 12.4
click at [281, 55] on link "Pause" at bounding box center [298, 49] width 83 height 30
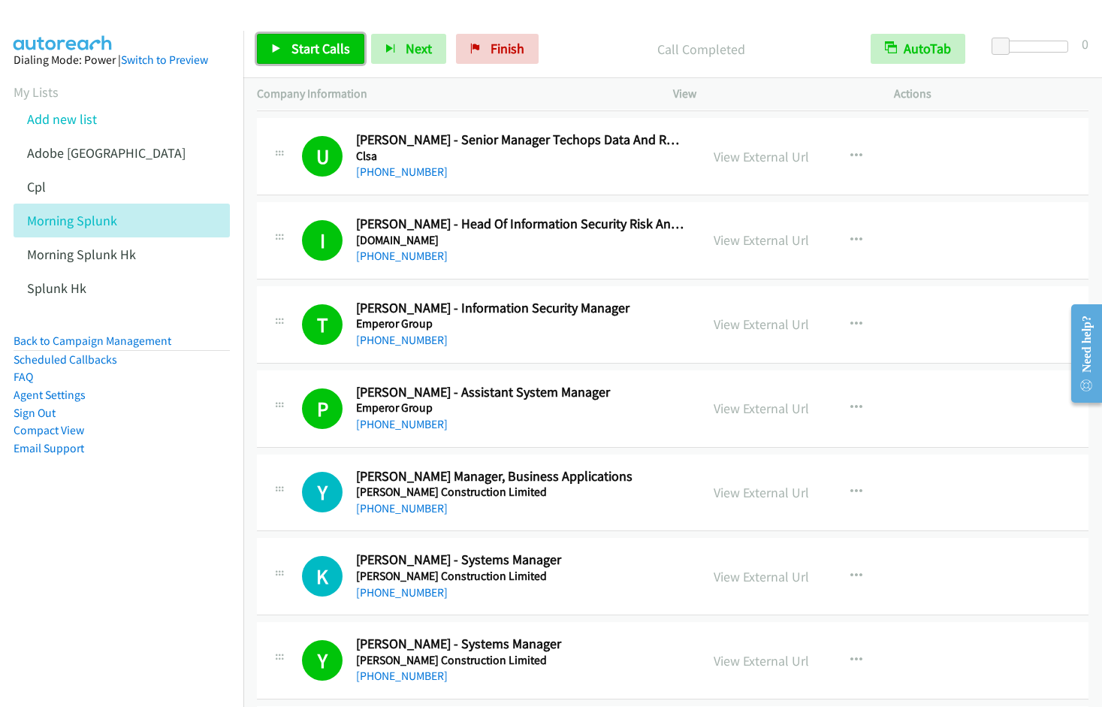
click at [312, 48] on span "Start Calls" at bounding box center [320, 48] width 59 height 17
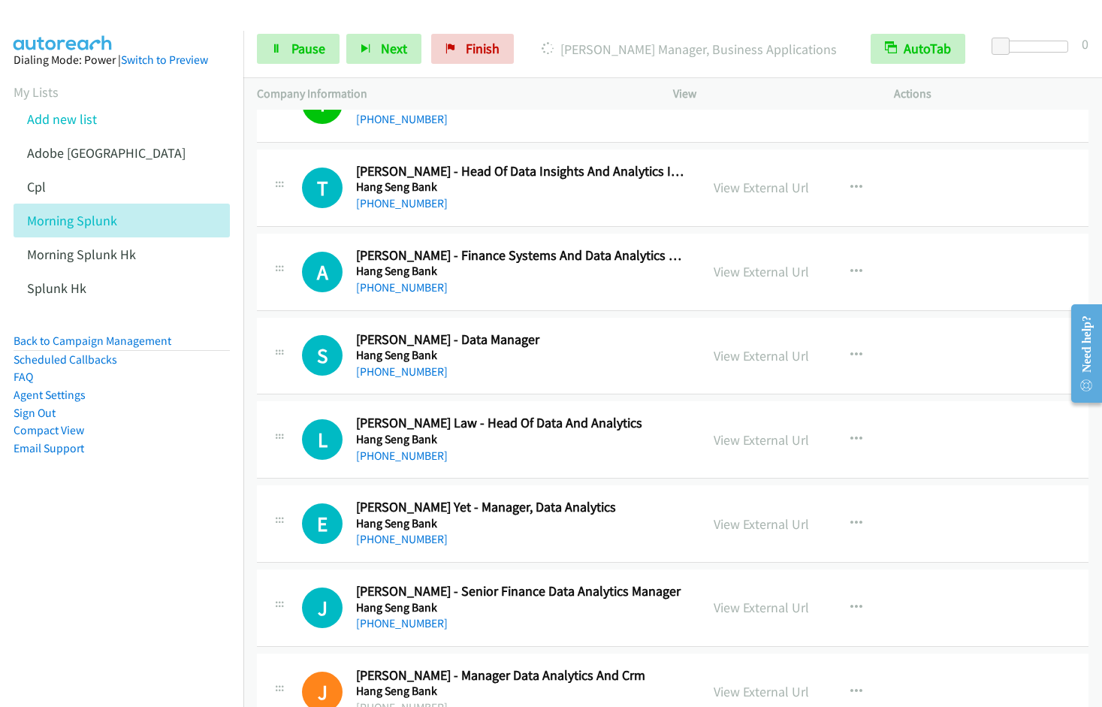
scroll to position [12271, 0]
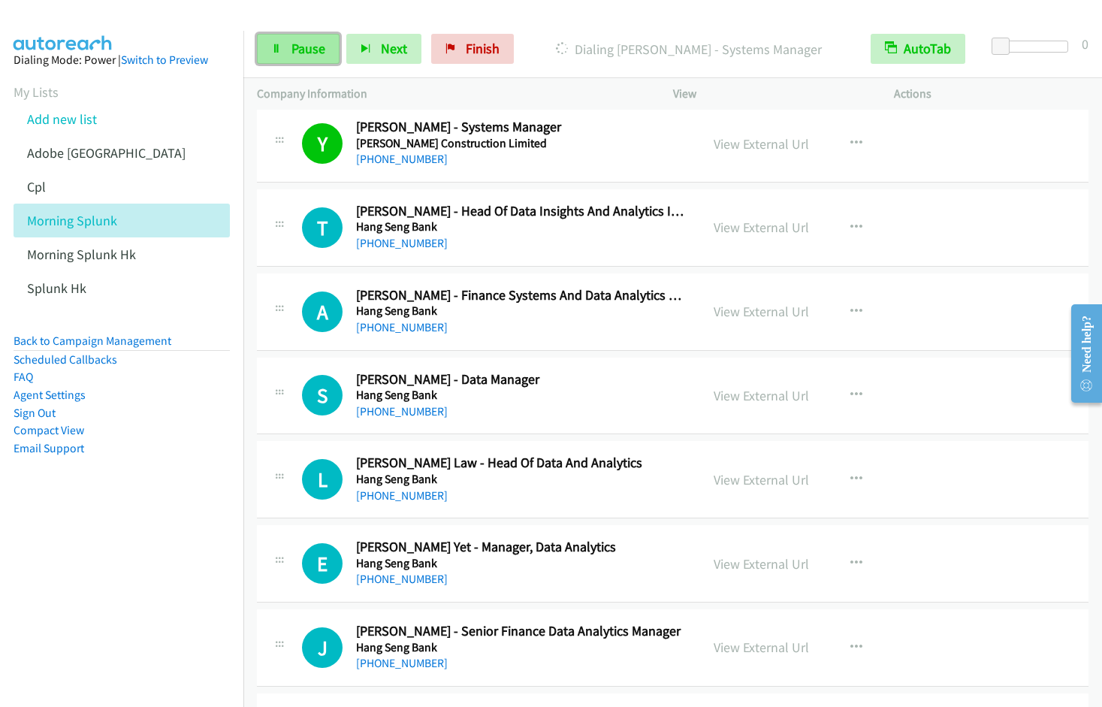
click at [313, 58] on link "Pause" at bounding box center [298, 49] width 83 height 30
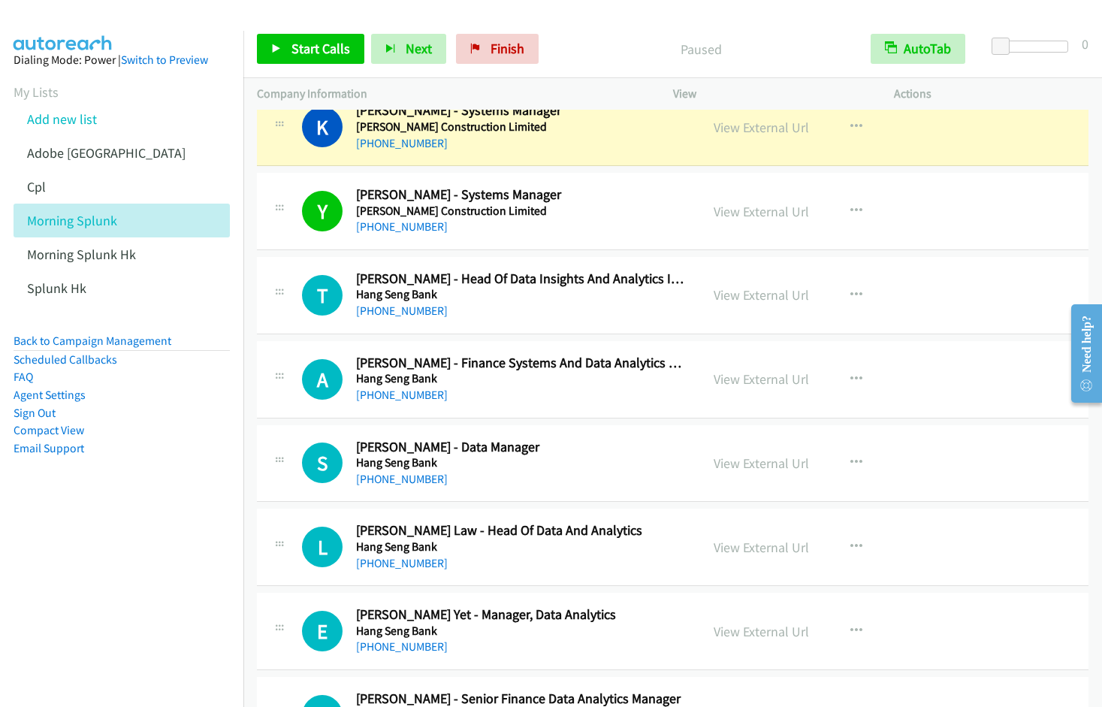
scroll to position [12001, 0]
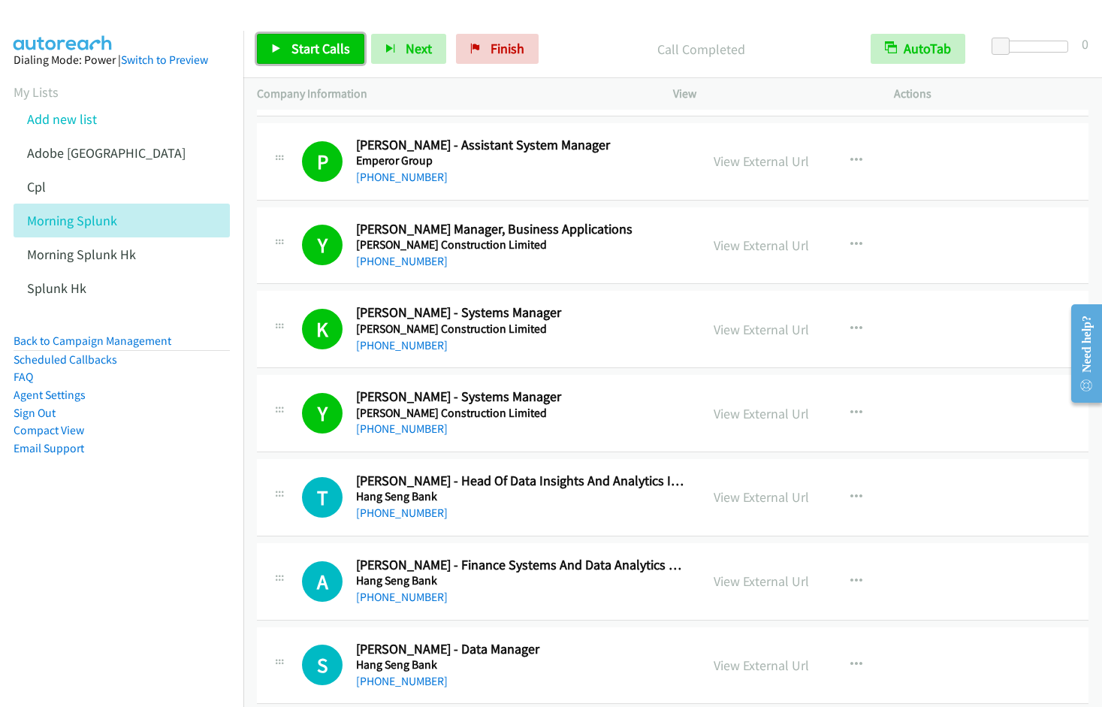
click at [286, 51] on link "Start Calls" at bounding box center [310, 49] width 107 height 30
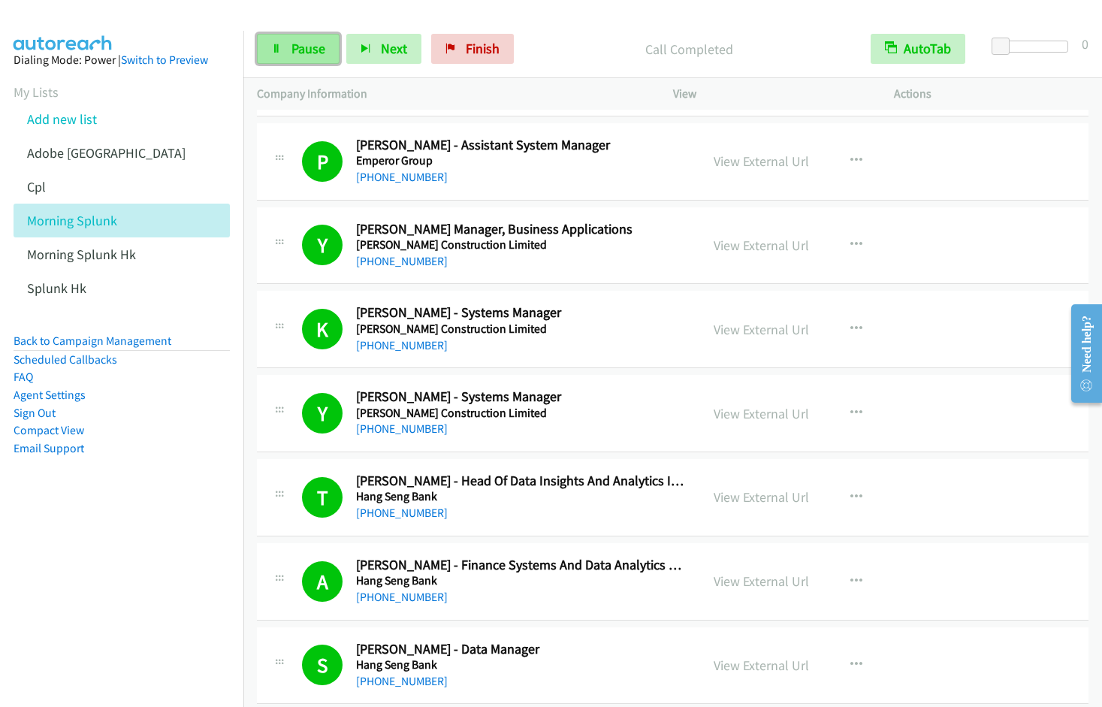
click at [269, 53] on link "Pause" at bounding box center [298, 49] width 83 height 30
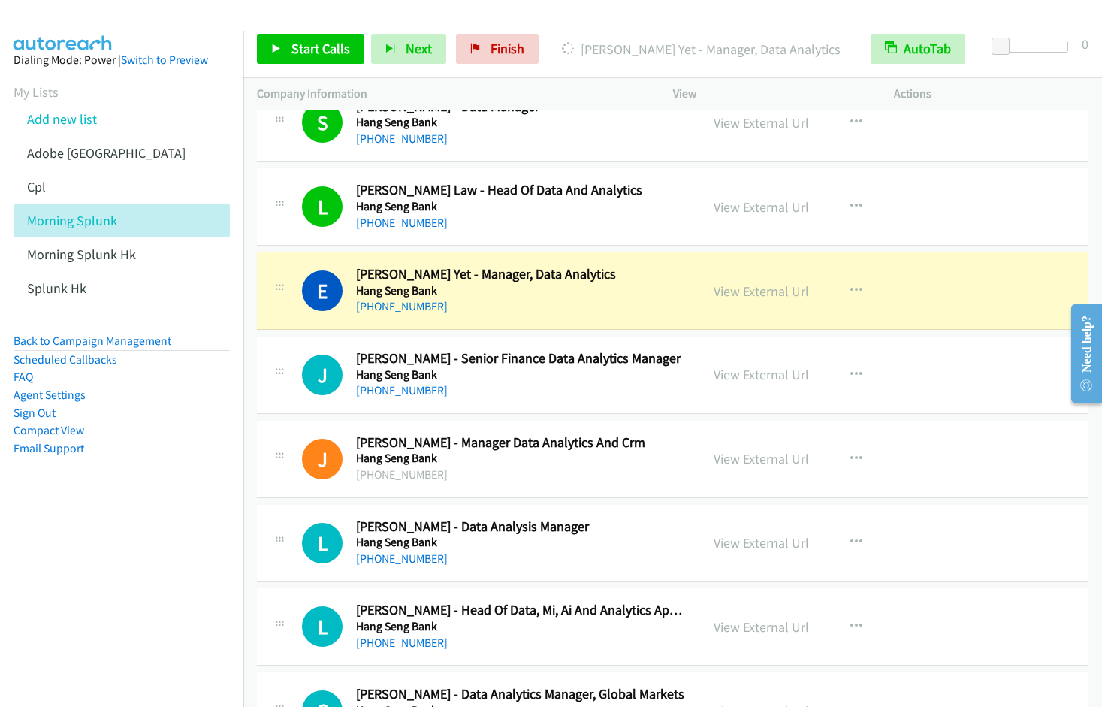
scroll to position [12616, 0]
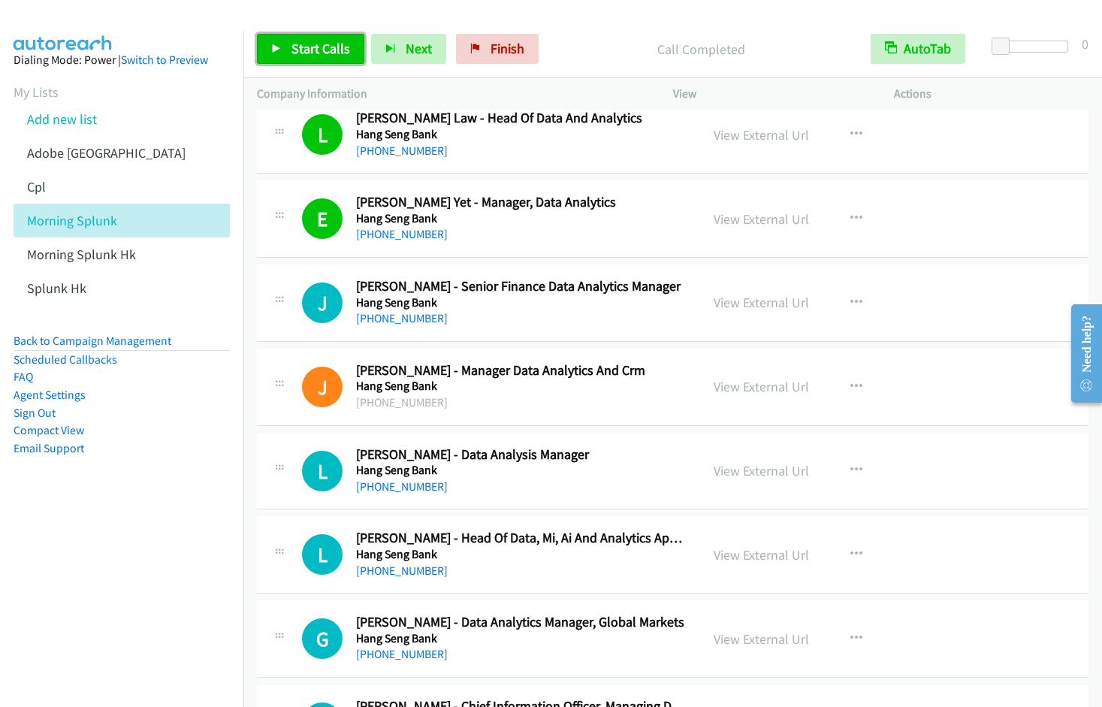
click at [318, 52] on span "Start Calls" at bounding box center [320, 48] width 59 height 17
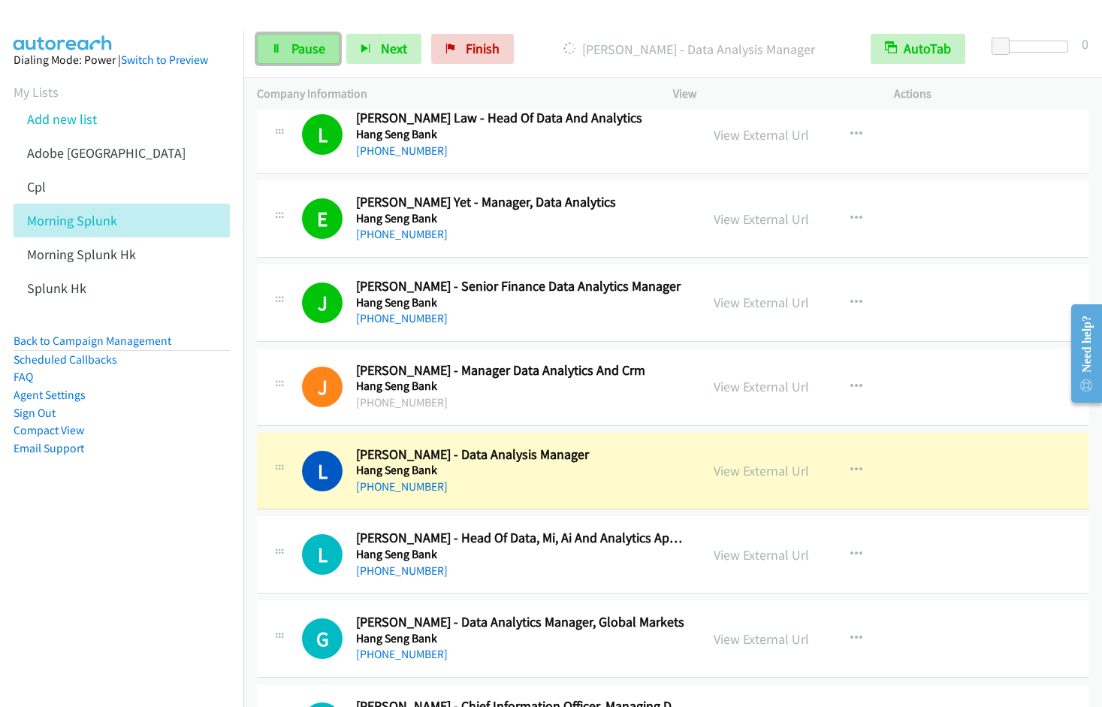
click at [296, 47] on span "Pause" at bounding box center [308, 48] width 34 height 17
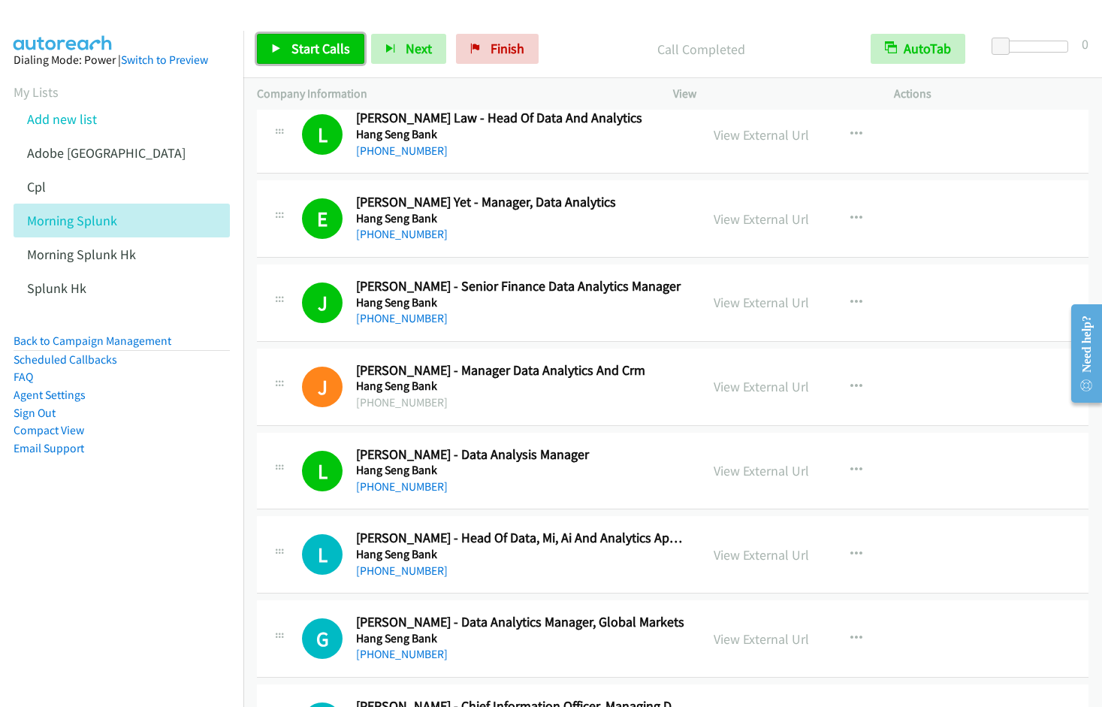
click at [326, 45] on span "Start Calls" at bounding box center [320, 48] width 59 height 17
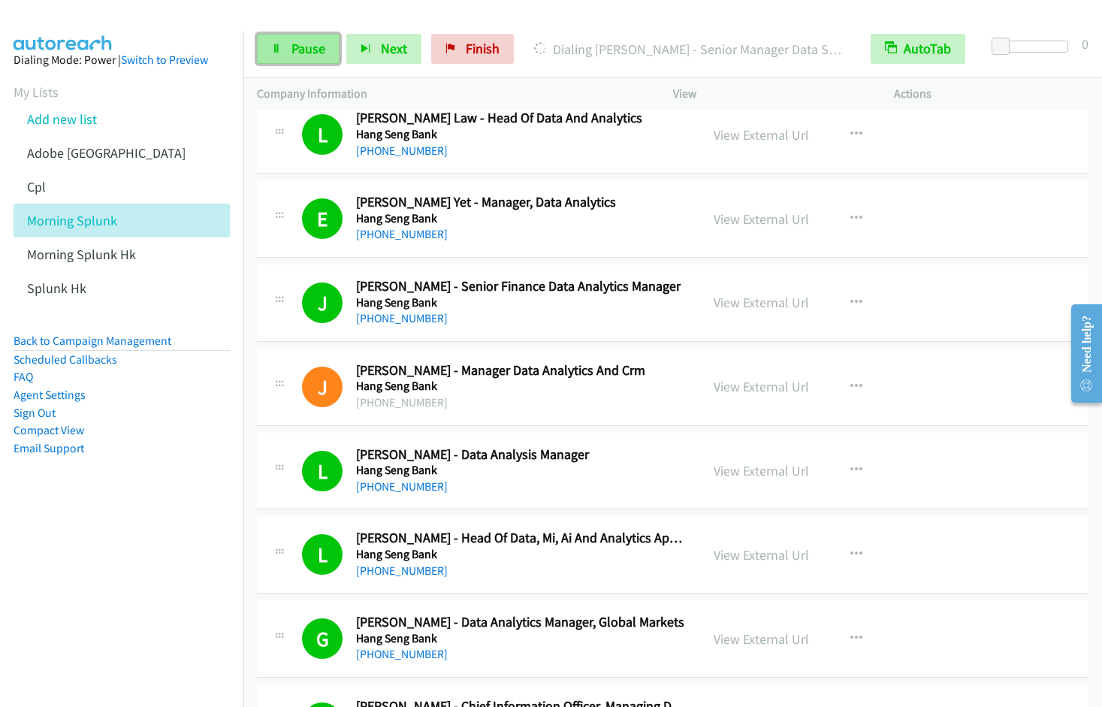
click at [296, 52] on span "Pause" at bounding box center [308, 48] width 34 height 17
click at [296, 49] on span "Start Calls" at bounding box center [320, 48] width 59 height 17
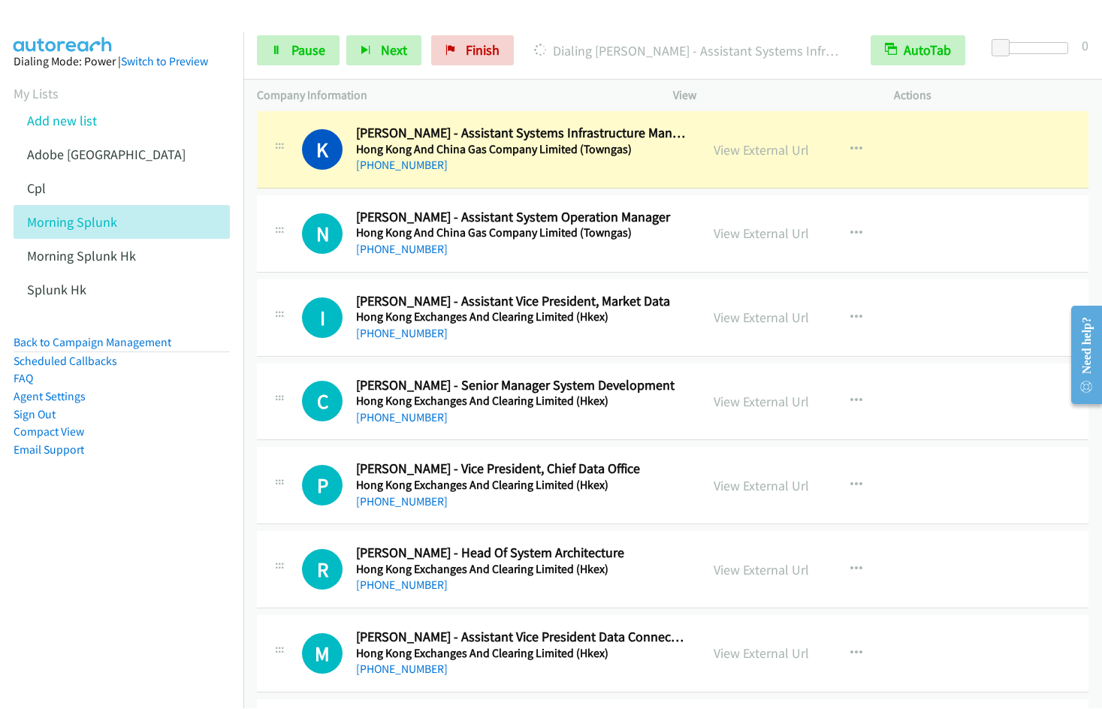
scroll to position [13586, 0]
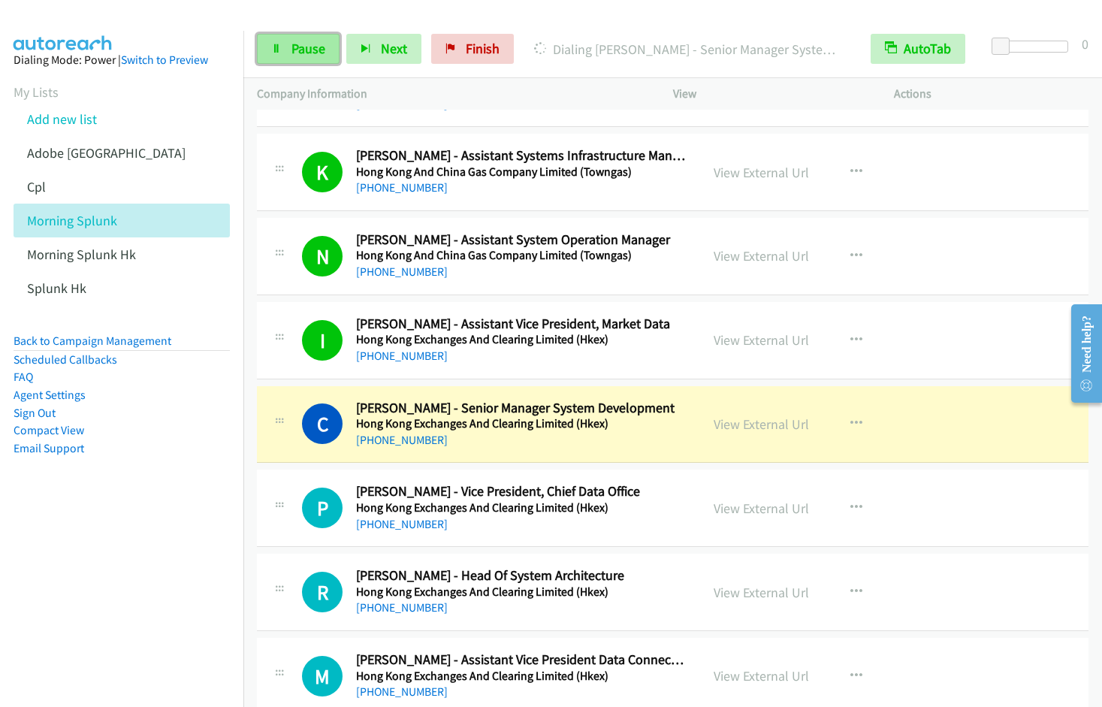
click at [294, 38] on link "Pause" at bounding box center [298, 49] width 83 height 30
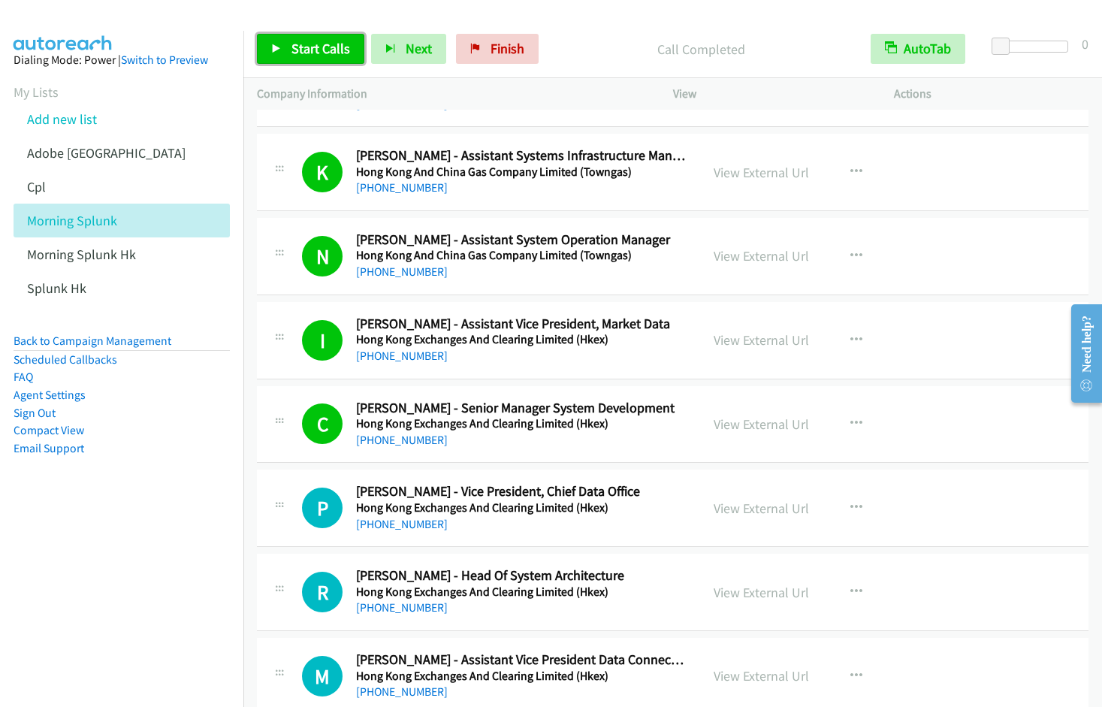
click at [319, 46] on span "Start Calls" at bounding box center [320, 48] width 59 height 17
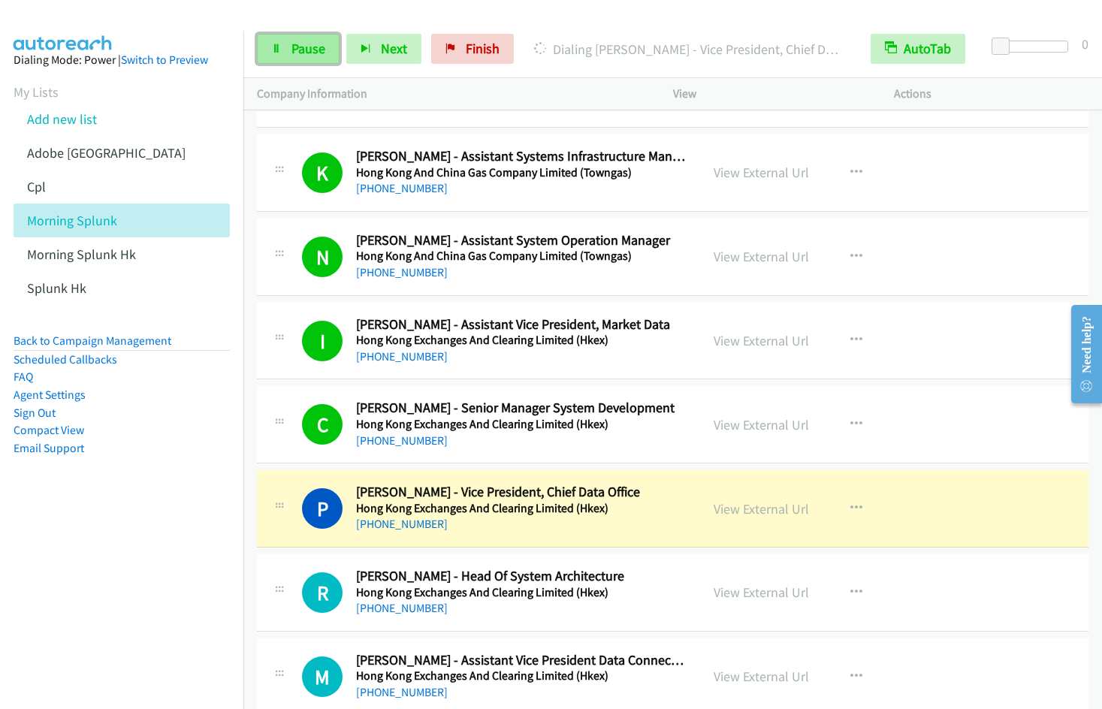
click at [305, 48] on span "Pause" at bounding box center [308, 48] width 34 height 17
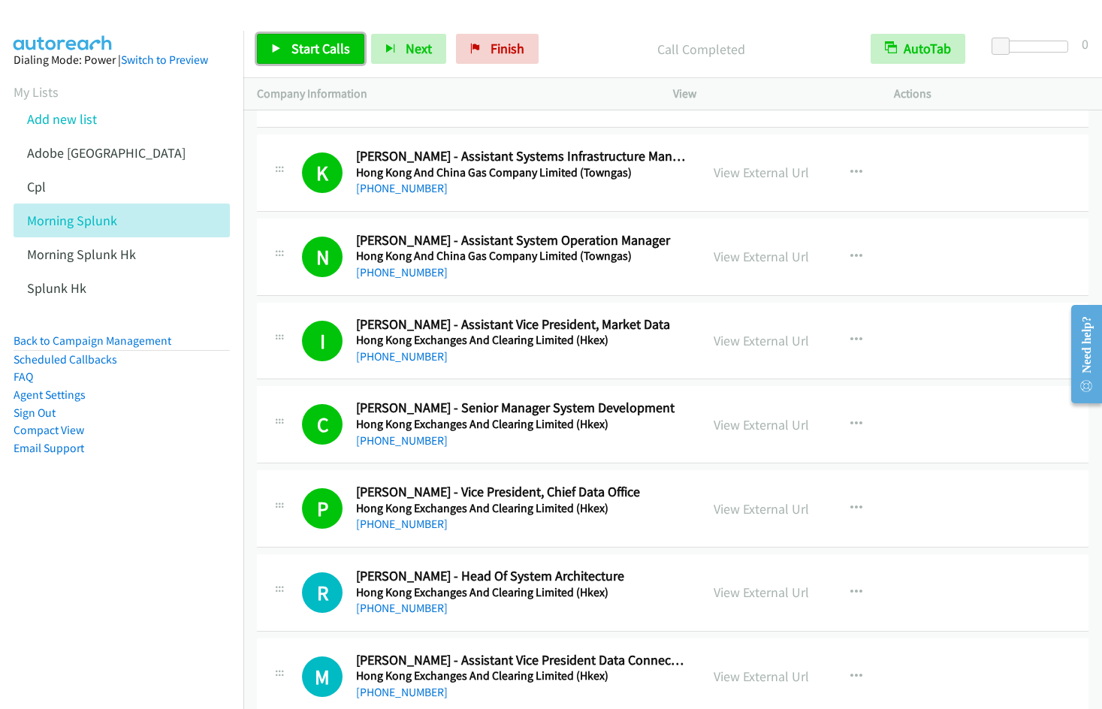
click at [299, 59] on link "Start Calls" at bounding box center [310, 49] width 107 height 30
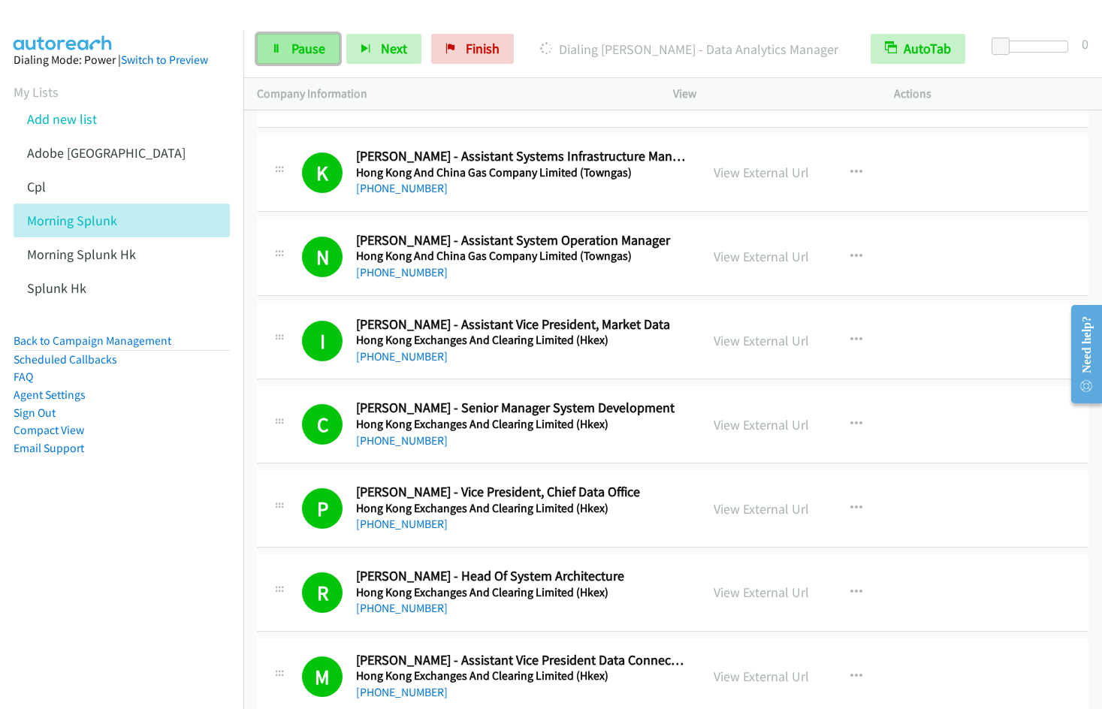
drag, startPoint x: 307, startPoint y: 53, endPoint x: 327, endPoint y: 47, distance: 20.2
click at [305, 53] on span "Pause" at bounding box center [308, 48] width 34 height 17
click at [291, 46] on span "Start Calls" at bounding box center [320, 48] width 59 height 17
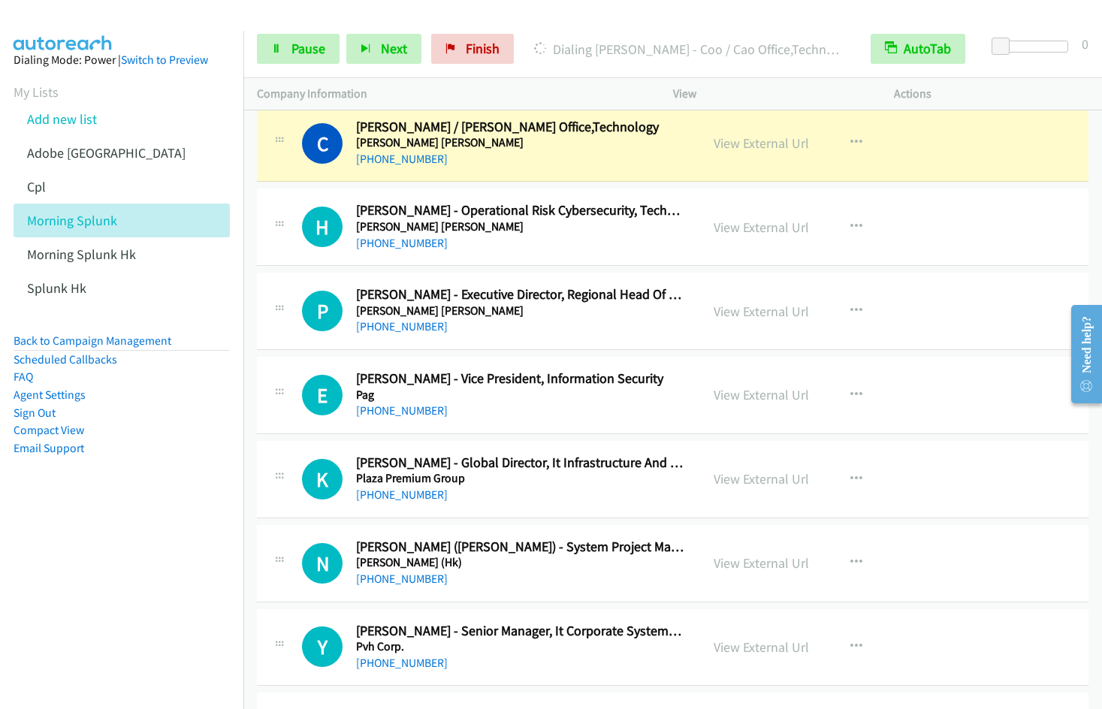
scroll to position [15119, 0]
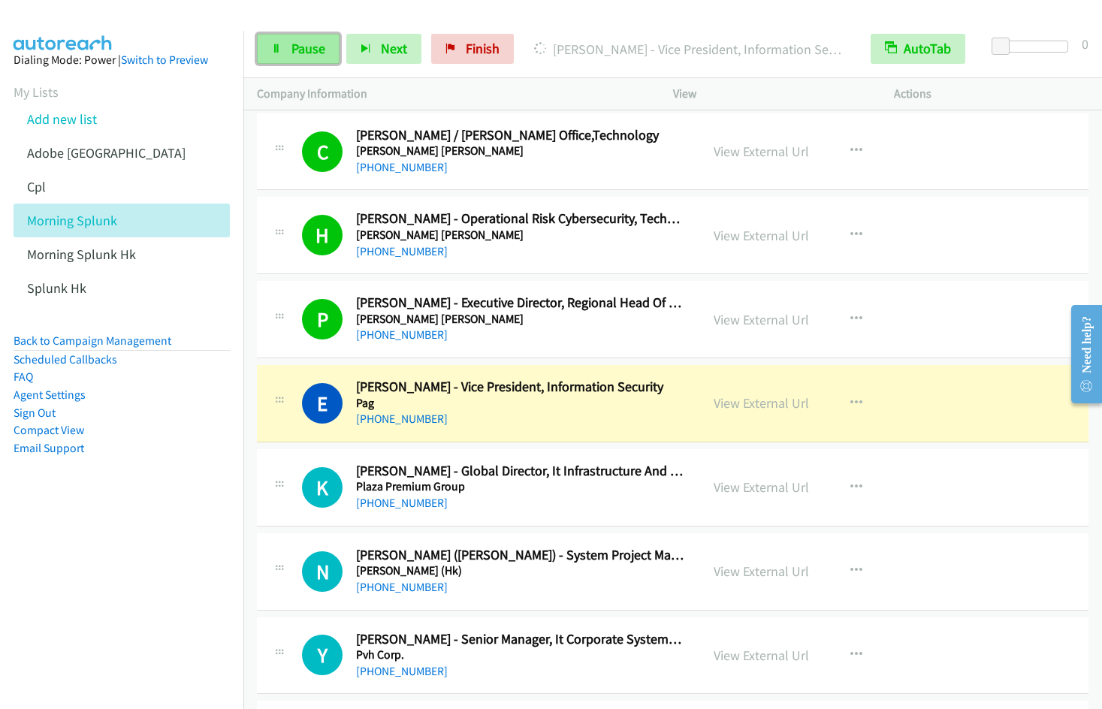
drag, startPoint x: 312, startPoint y: 52, endPoint x: 325, endPoint y: 43, distance: 15.6
click at [311, 52] on span "Pause" at bounding box center [308, 48] width 34 height 17
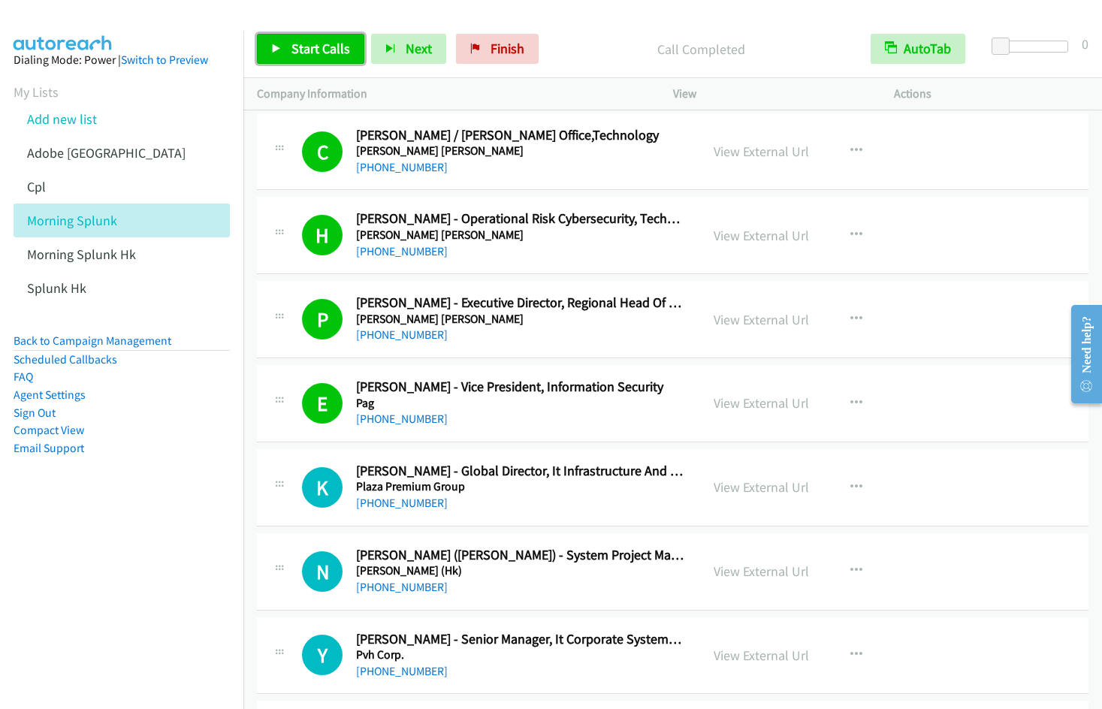
click at [313, 47] on span "Start Calls" at bounding box center [320, 48] width 59 height 17
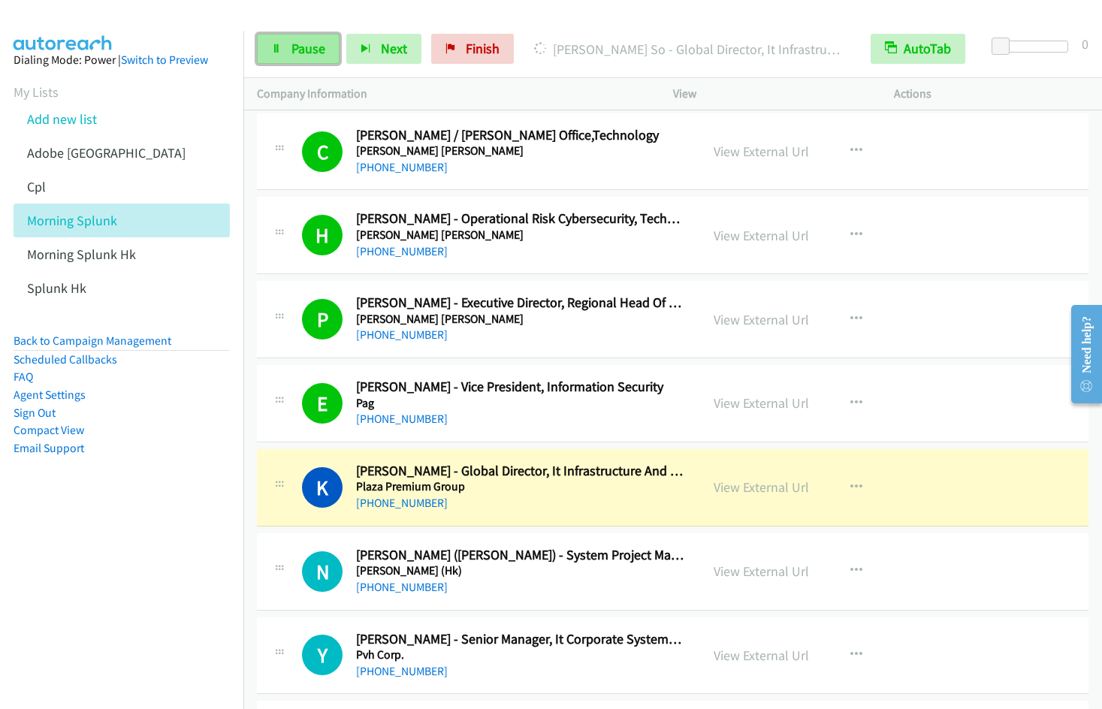
click at [291, 57] on link "Pause" at bounding box center [298, 49] width 83 height 30
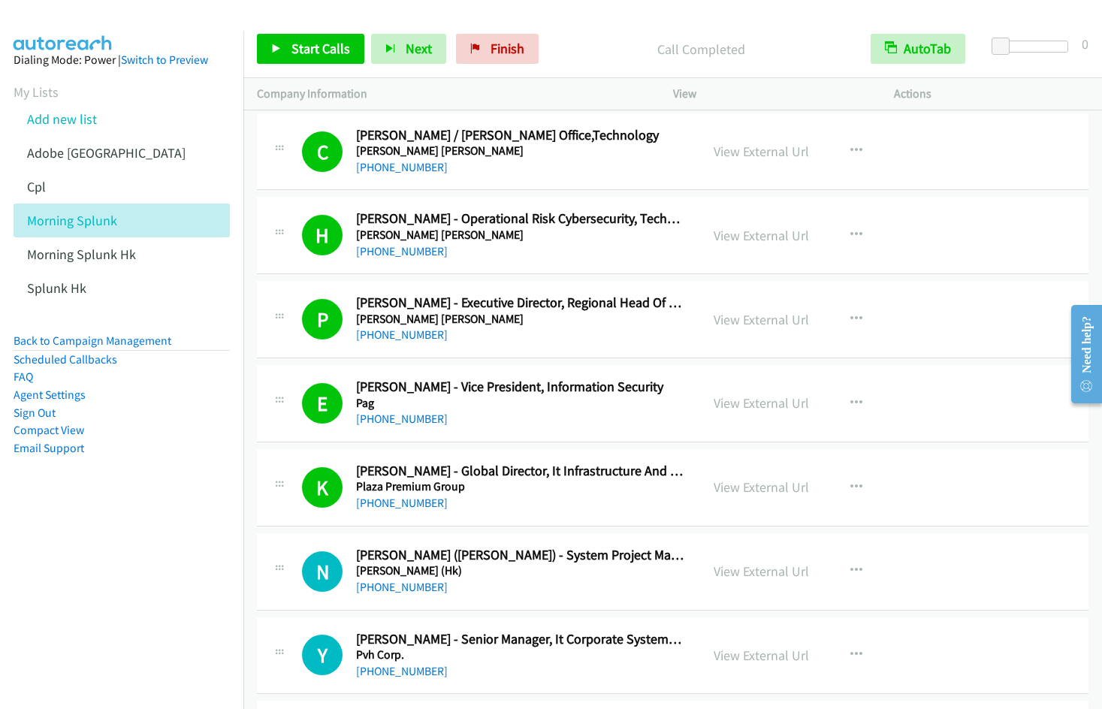
click at [177, 593] on nav "Dialing Mode: Power | Switch to Preview My Lists Add new list Adobe India Cpl M…" at bounding box center [122, 385] width 244 height 709
